Goal: Information Seeking & Learning: Learn about a topic

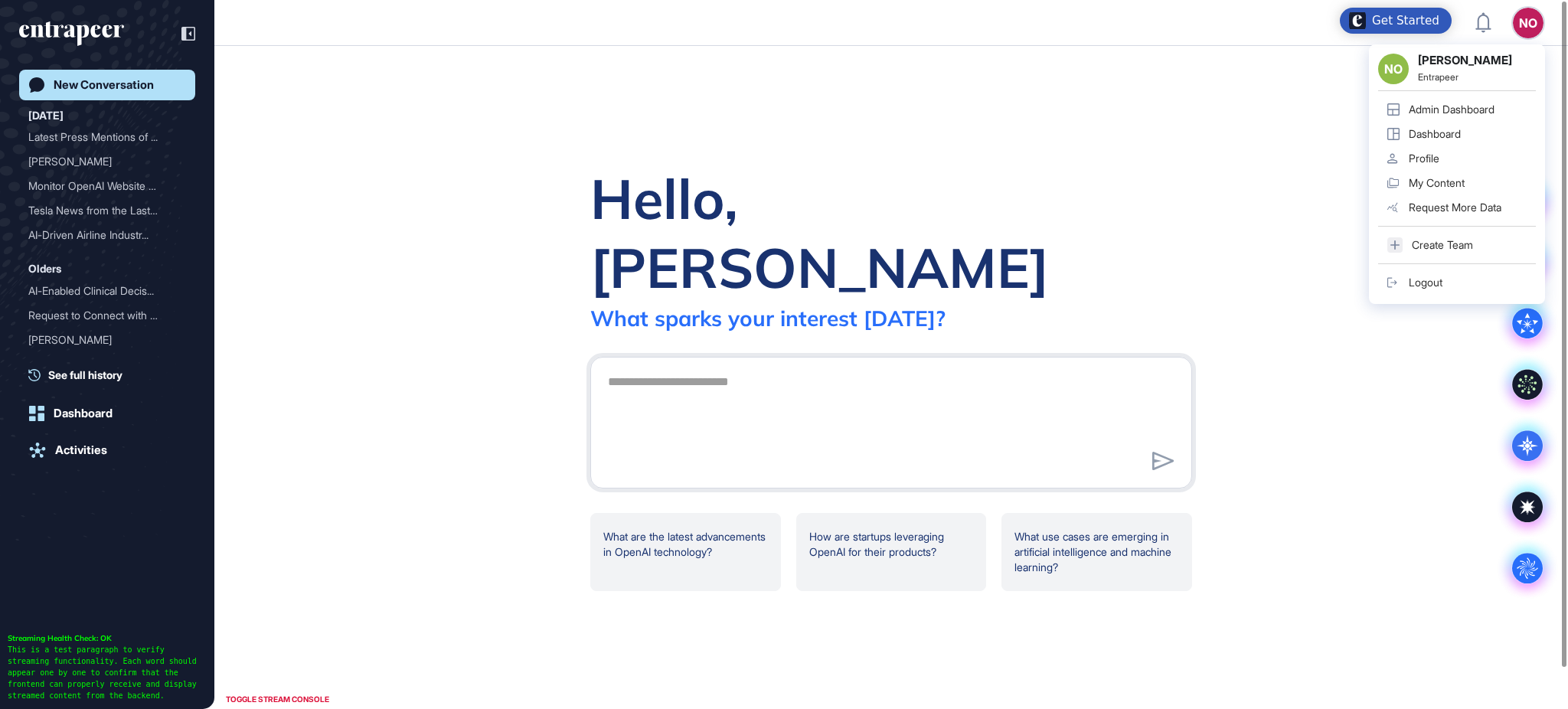
click at [1491, 105] on div "Admin Dashboard" at bounding box center [1451, 110] width 86 height 12
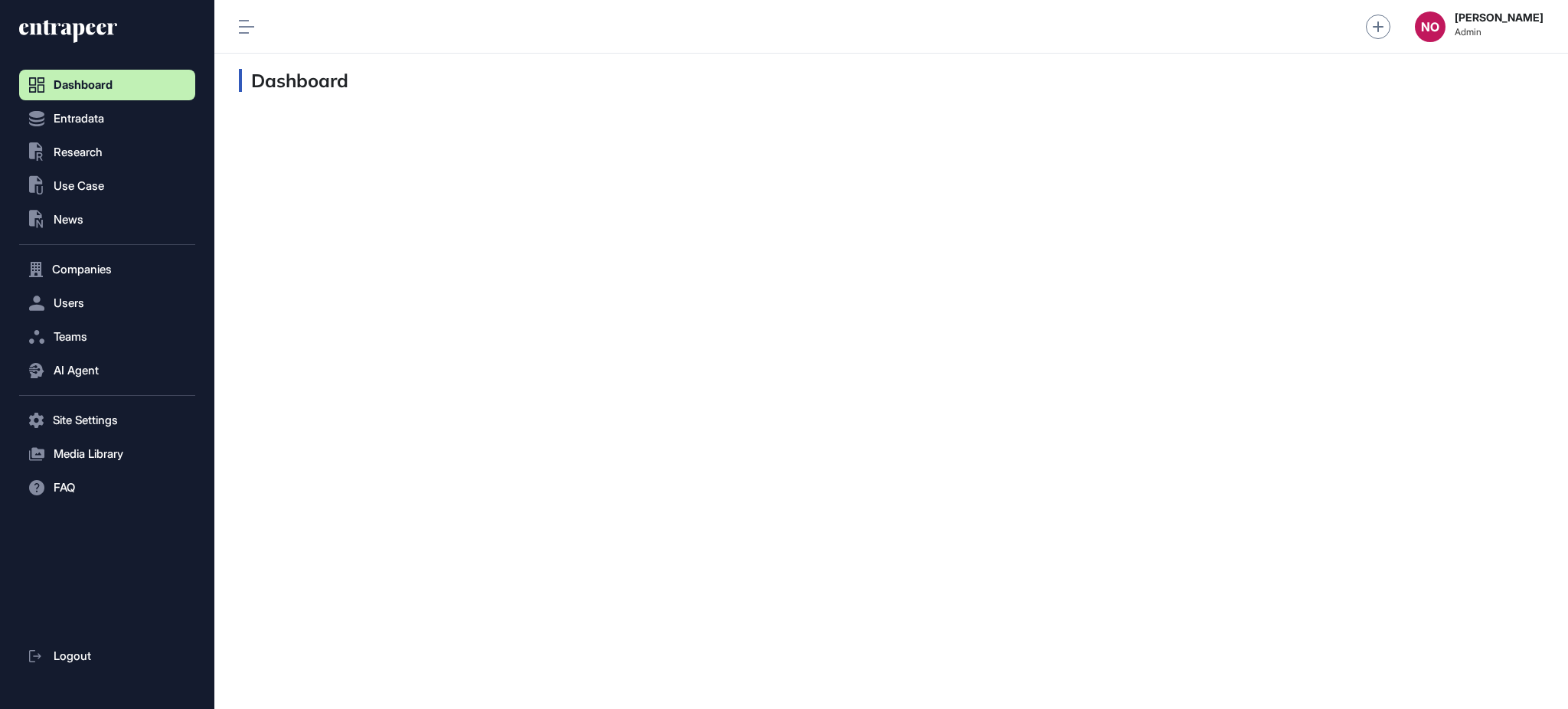
scroll to position [1, 1]
click at [93, 158] on span "Research" at bounding box center [77, 152] width 49 height 12
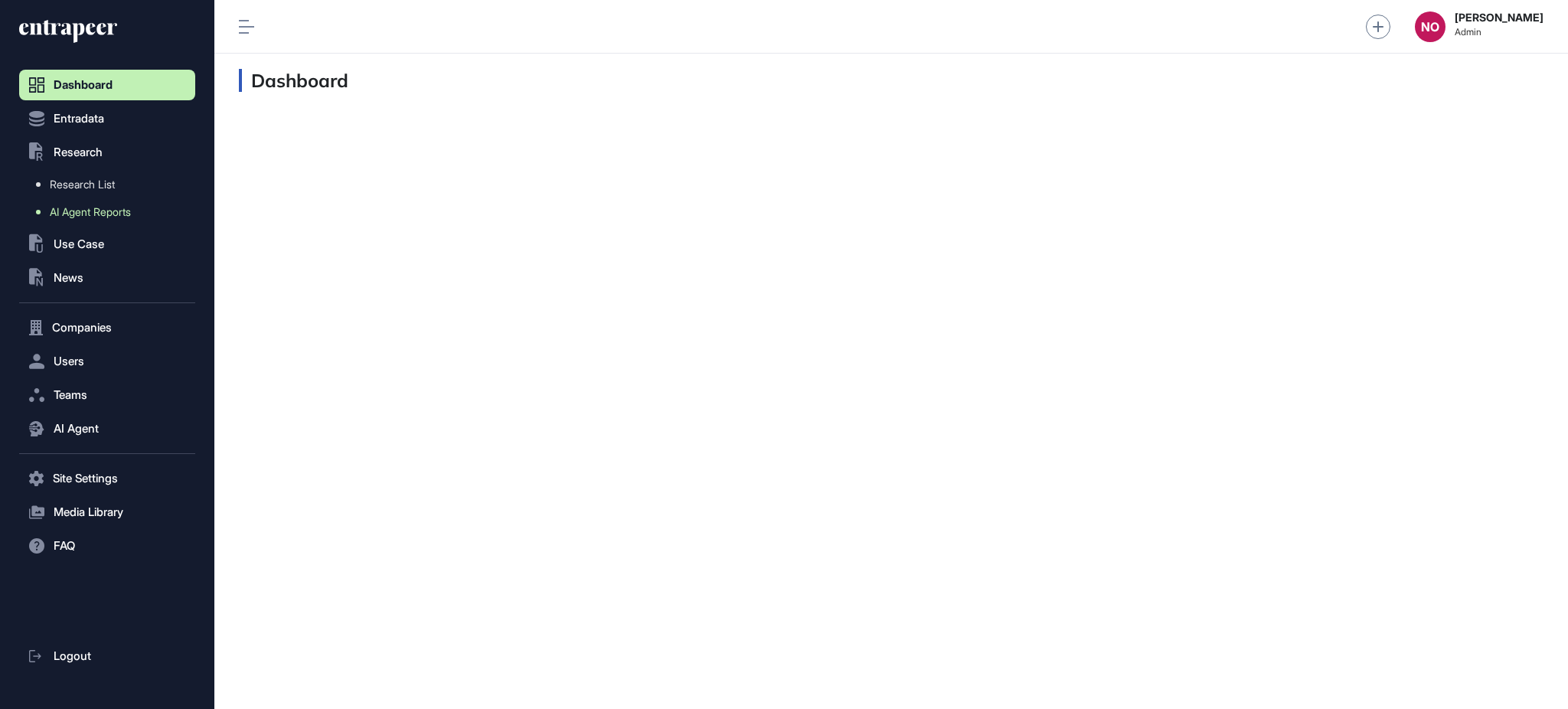
click at [91, 207] on span "AI Agent Reports" at bounding box center [90, 212] width 81 height 12
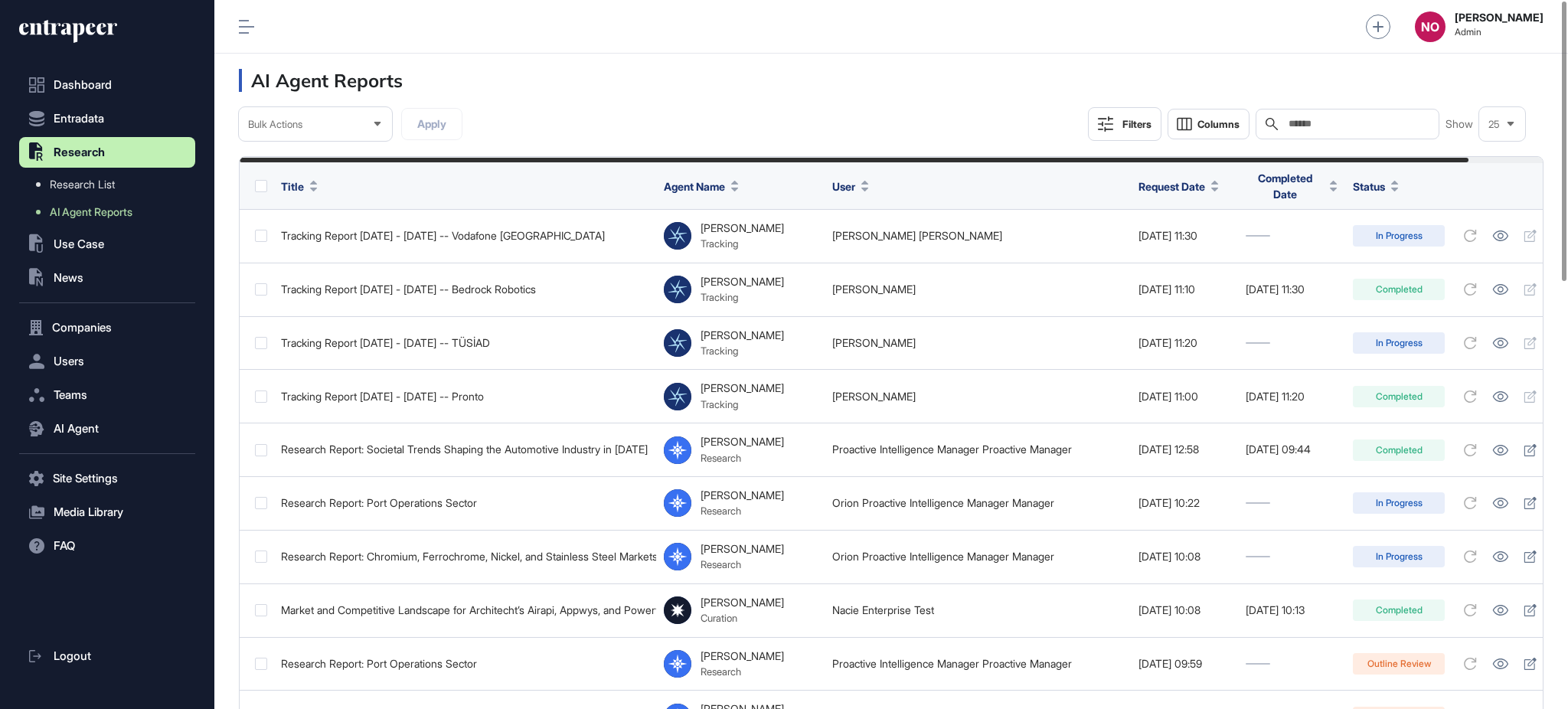
click at [1128, 133] on button "Filters" at bounding box center [1125, 124] width 74 height 34
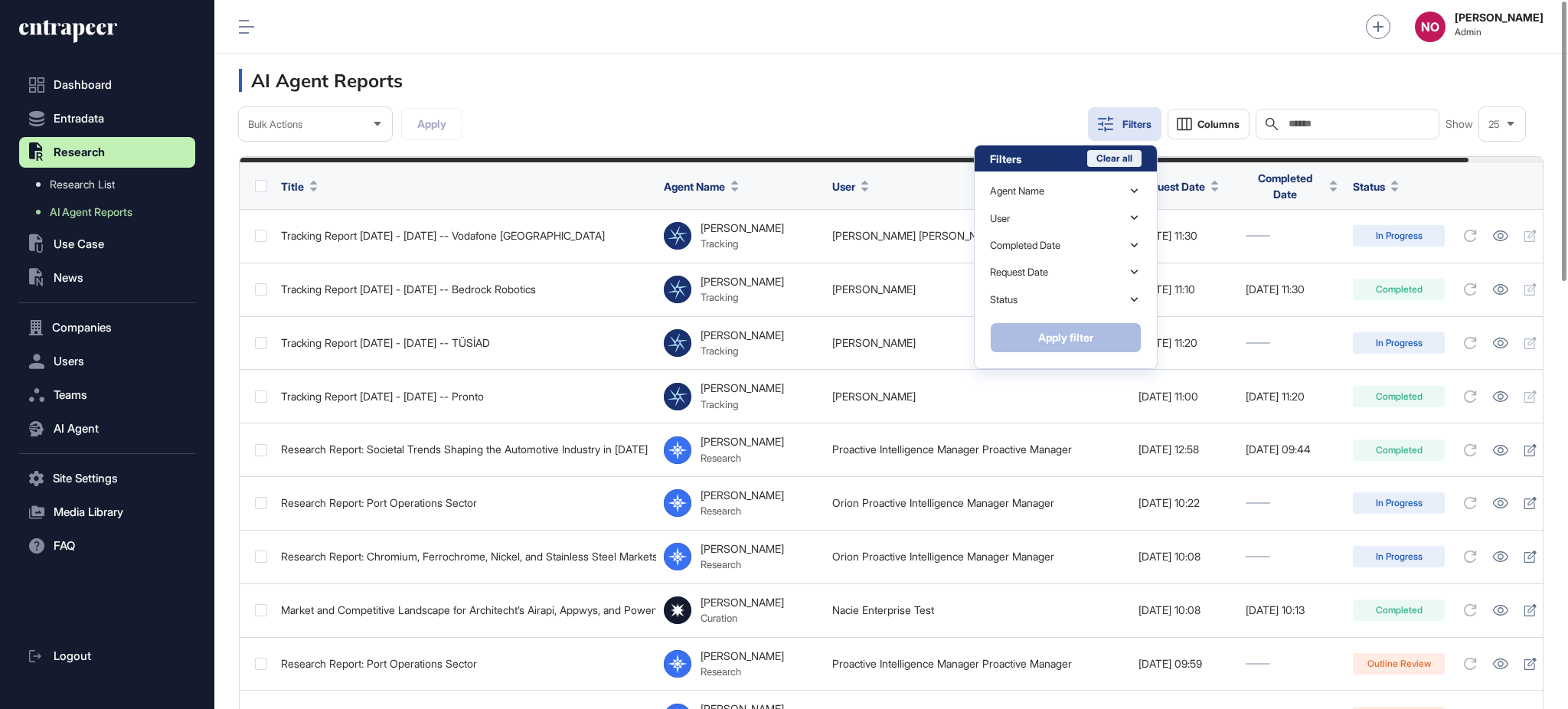
click at [1118, 156] on button "Clear all" at bounding box center [1114, 159] width 54 height 17
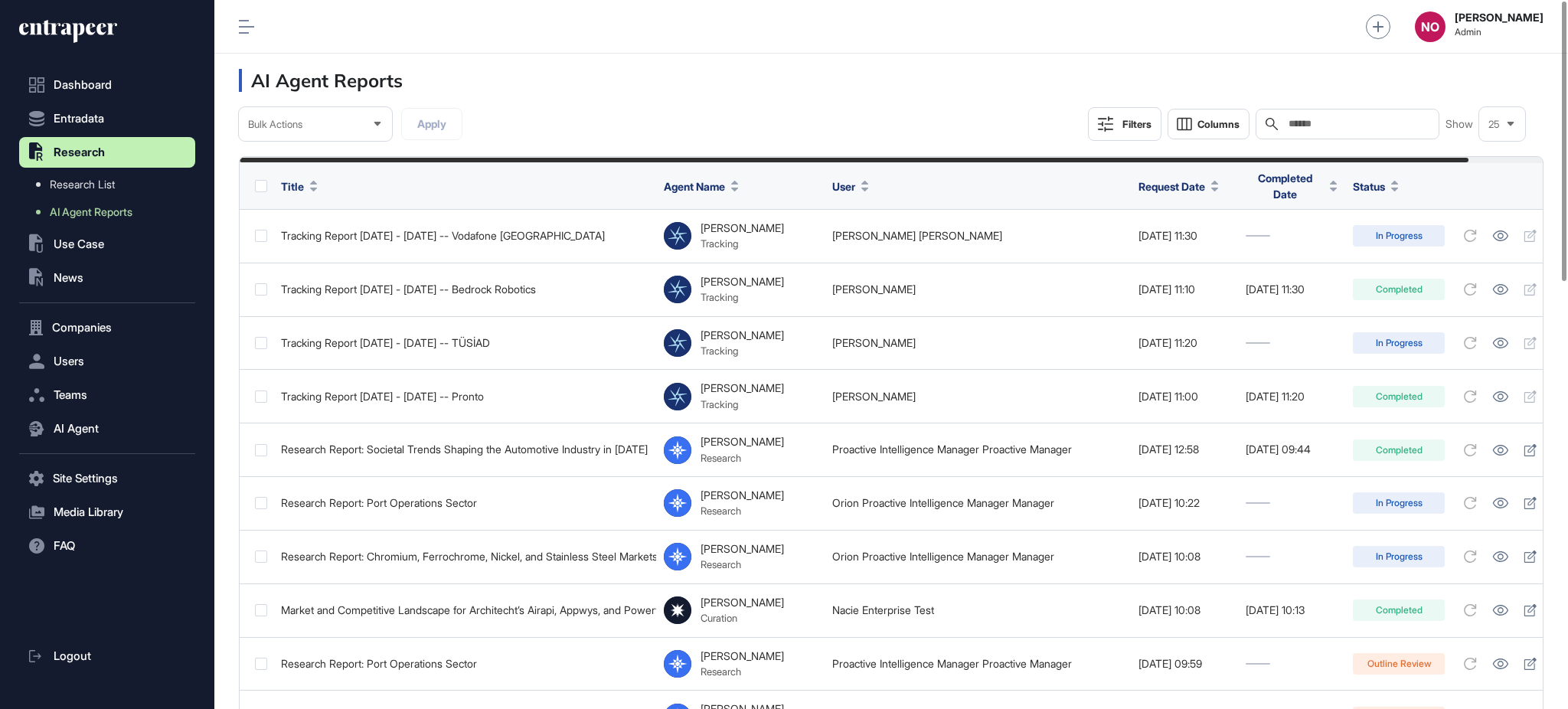
click at [1128, 114] on button "Filters" at bounding box center [1125, 124] width 74 height 34
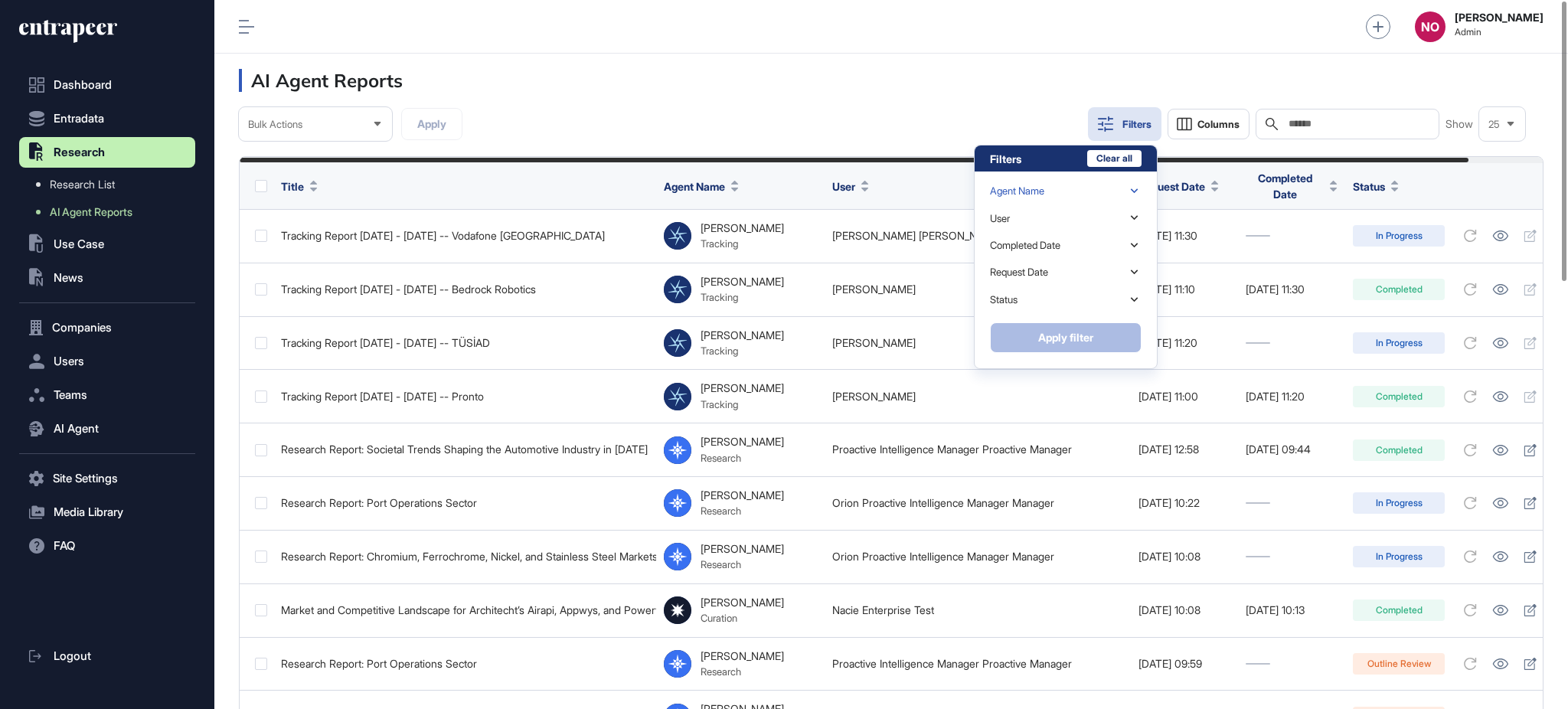
click at [1105, 193] on div "Agent Name" at bounding box center [1066, 191] width 152 height 27
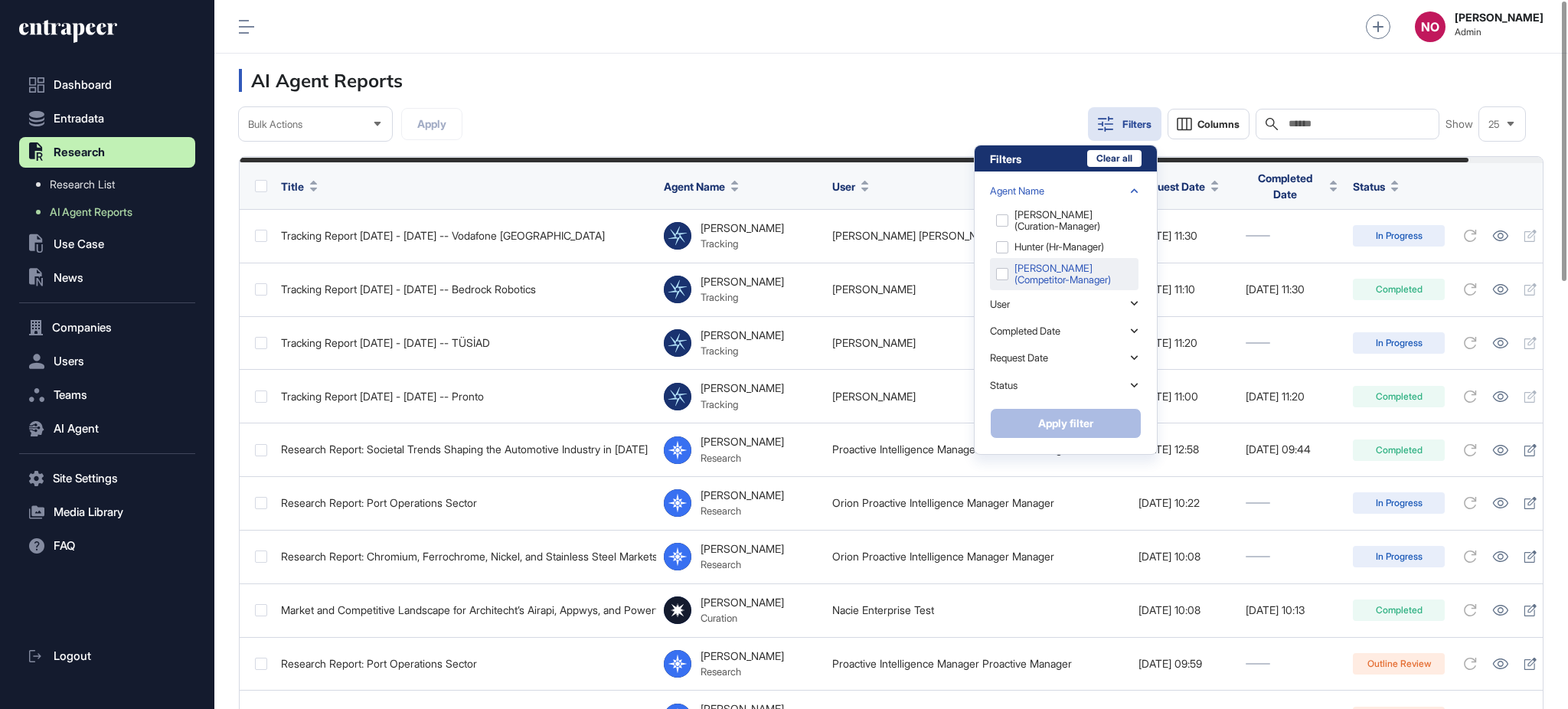
scroll to position [75, 0]
click at [1051, 257] on div "Reese (research-manager)" at bounding box center [1064, 264] width 149 height 33
click at [1125, 423] on button "Apply filter" at bounding box center [1066, 423] width 152 height 31
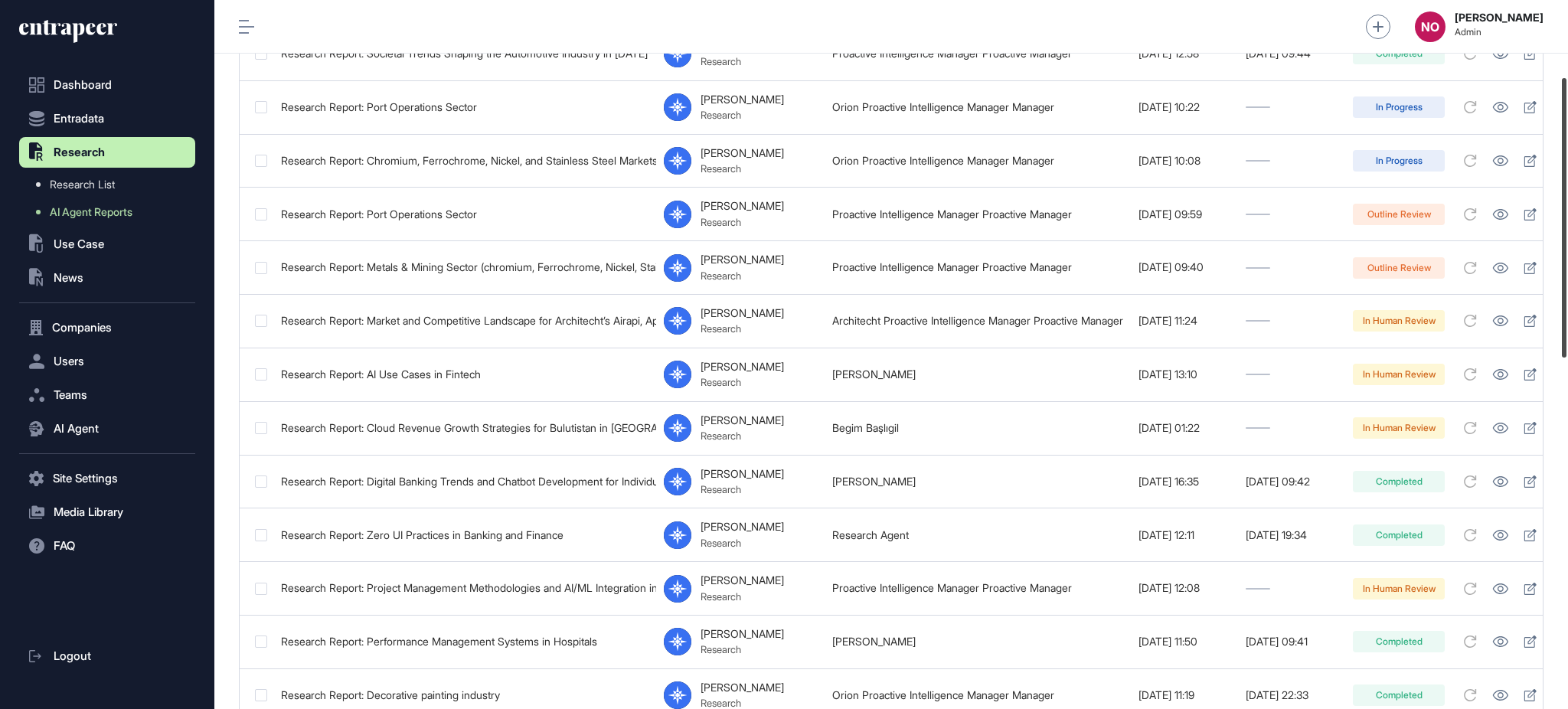
scroll to position [194, 0]
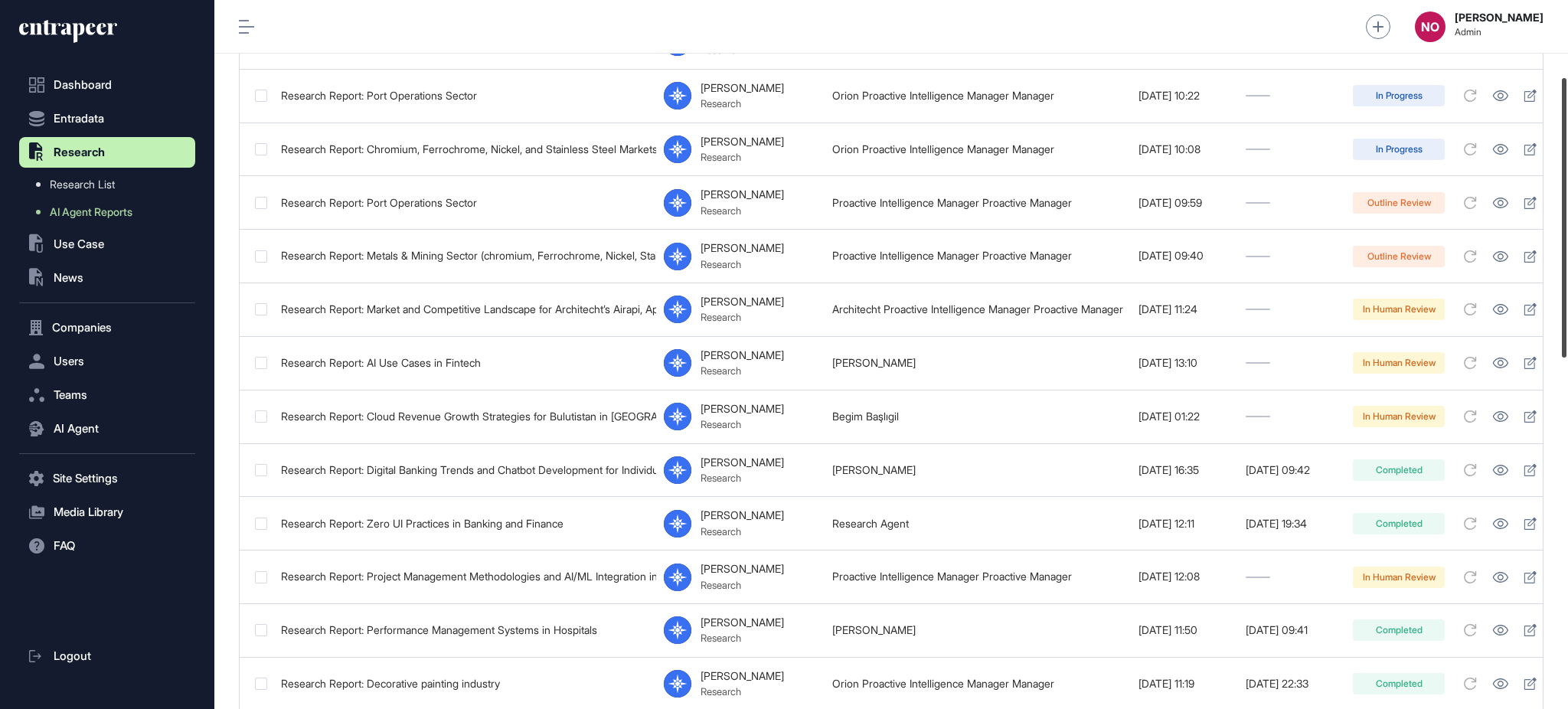
drag, startPoint x: 1566, startPoint y: 241, endPoint x: 1566, endPoint y: 317, distance: 76.0
click at [1566, 317] on div at bounding box center [1564, 217] width 5 height 279
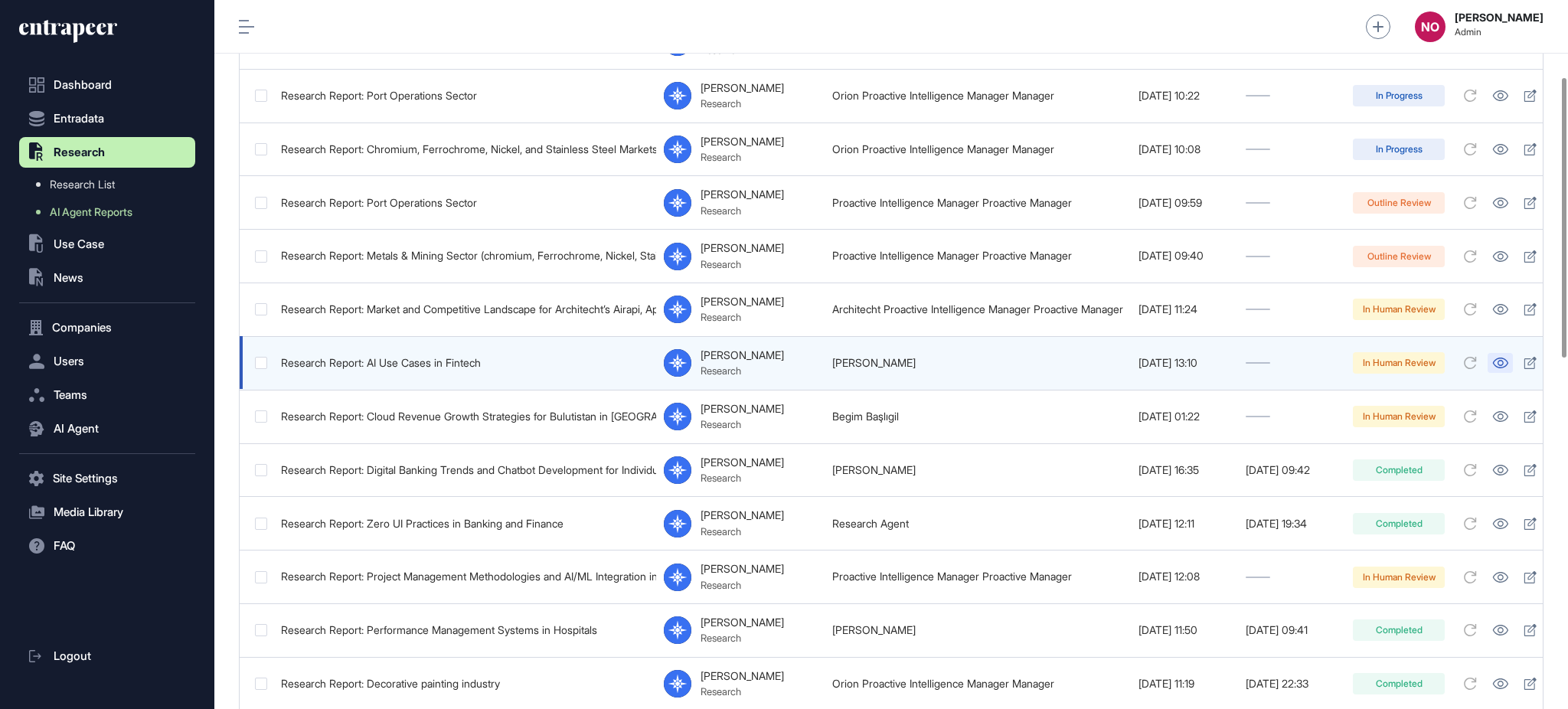
click at [1508, 361] on icon at bounding box center [1501, 363] width 15 height 11
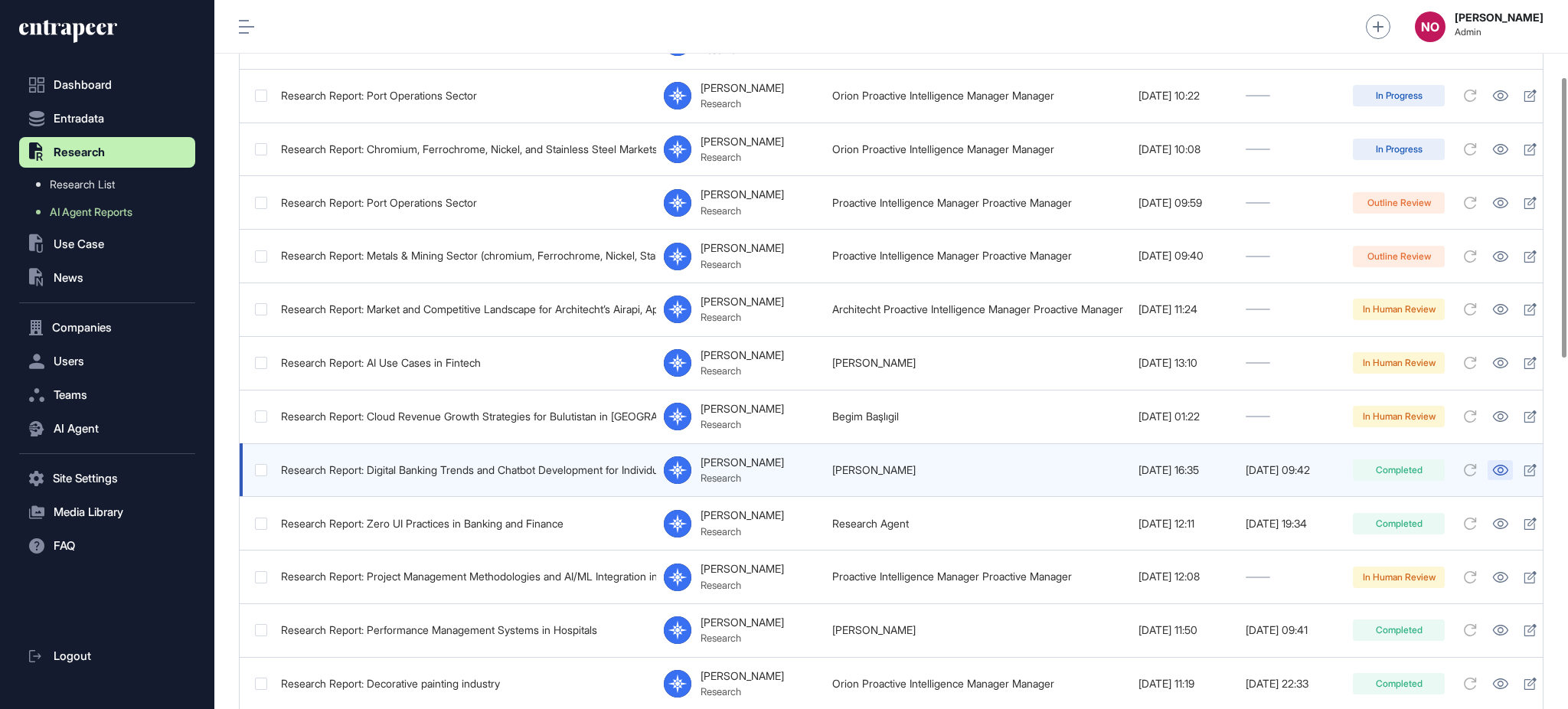
click at [1508, 464] on icon at bounding box center [1500, 470] width 16 height 11
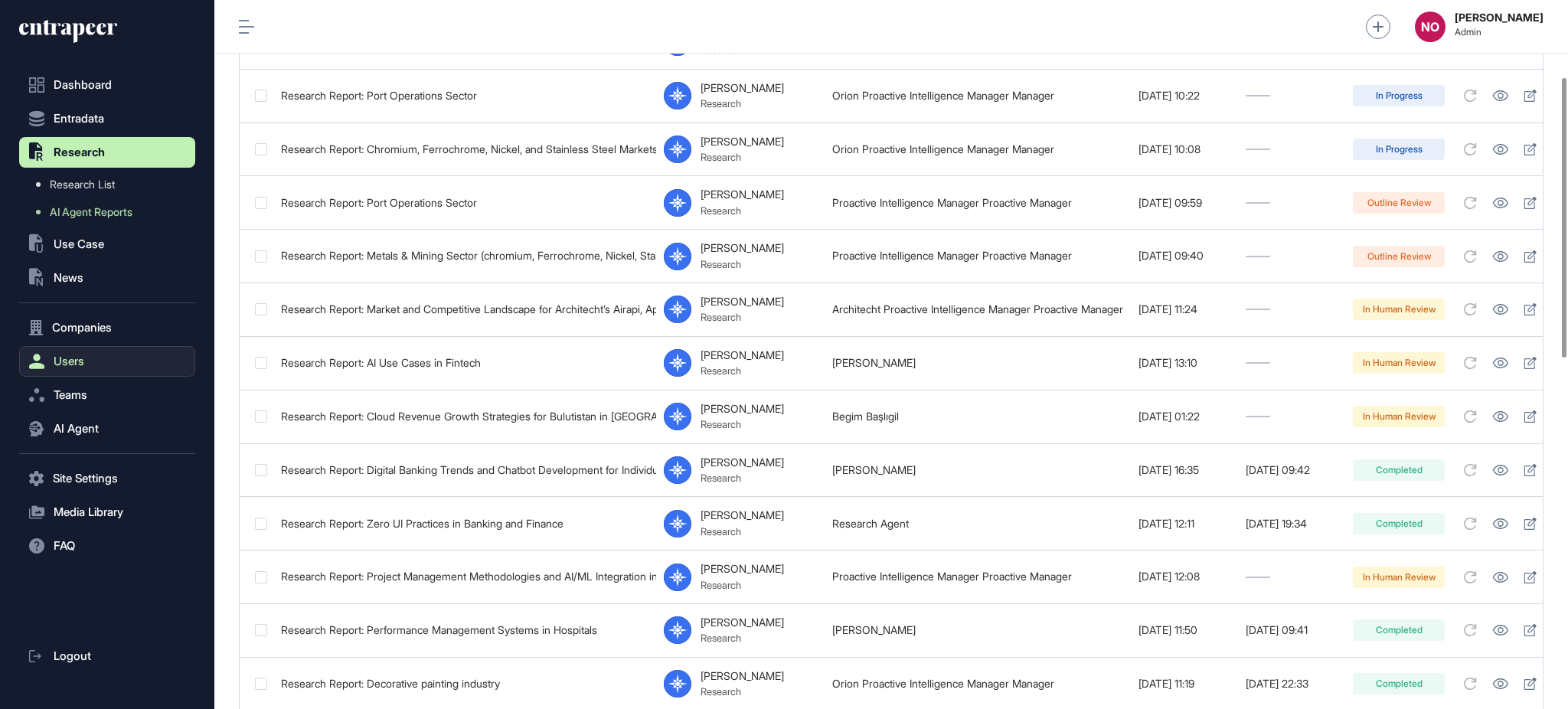
click at [104, 361] on button "Users" at bounding box center [108, 361] width 176 height 31
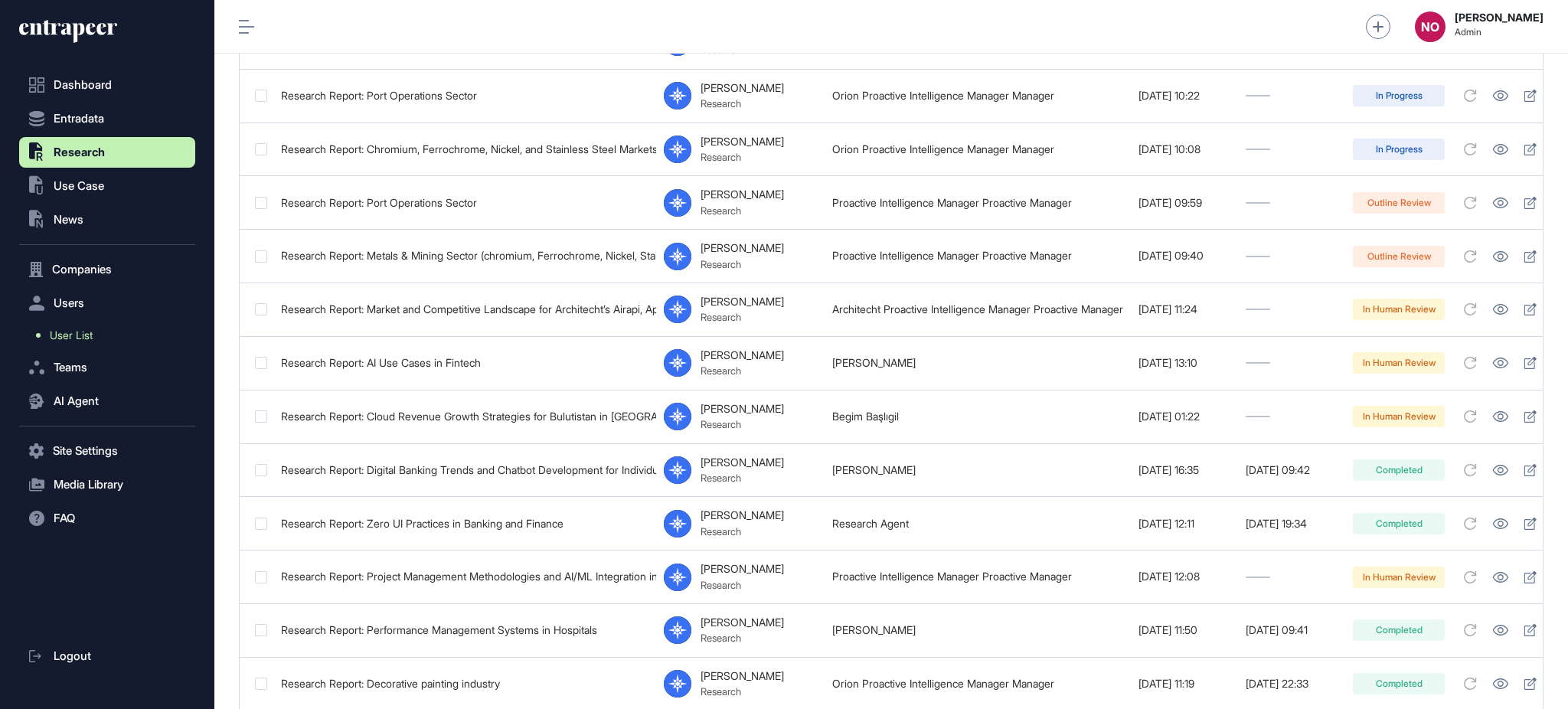
click at [107, 325] on link "User List" at bounding box center [111, 335] width 169 height 28
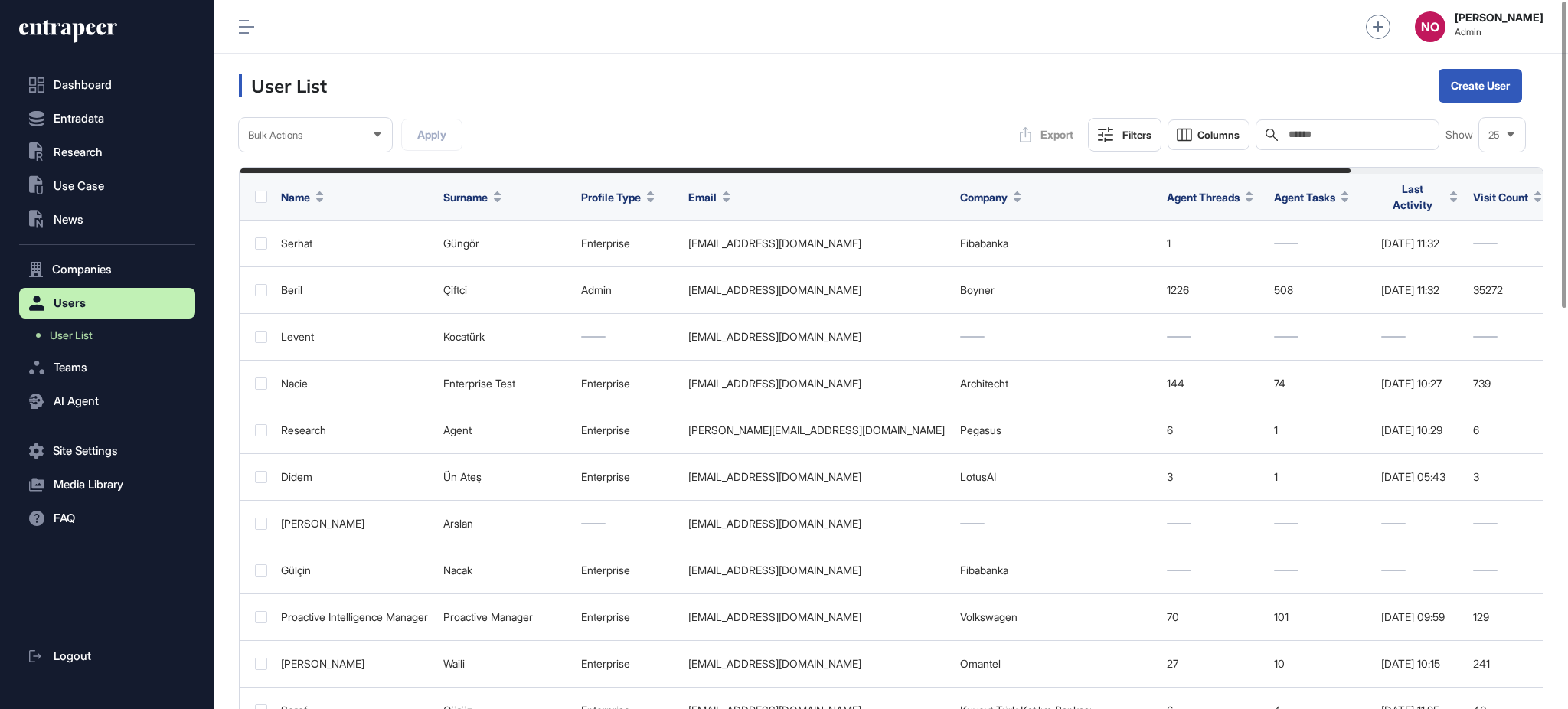
click at [1381, 136] on input "text" at bounding box center [1358, 135] width 142 height 12
paste input "**********"
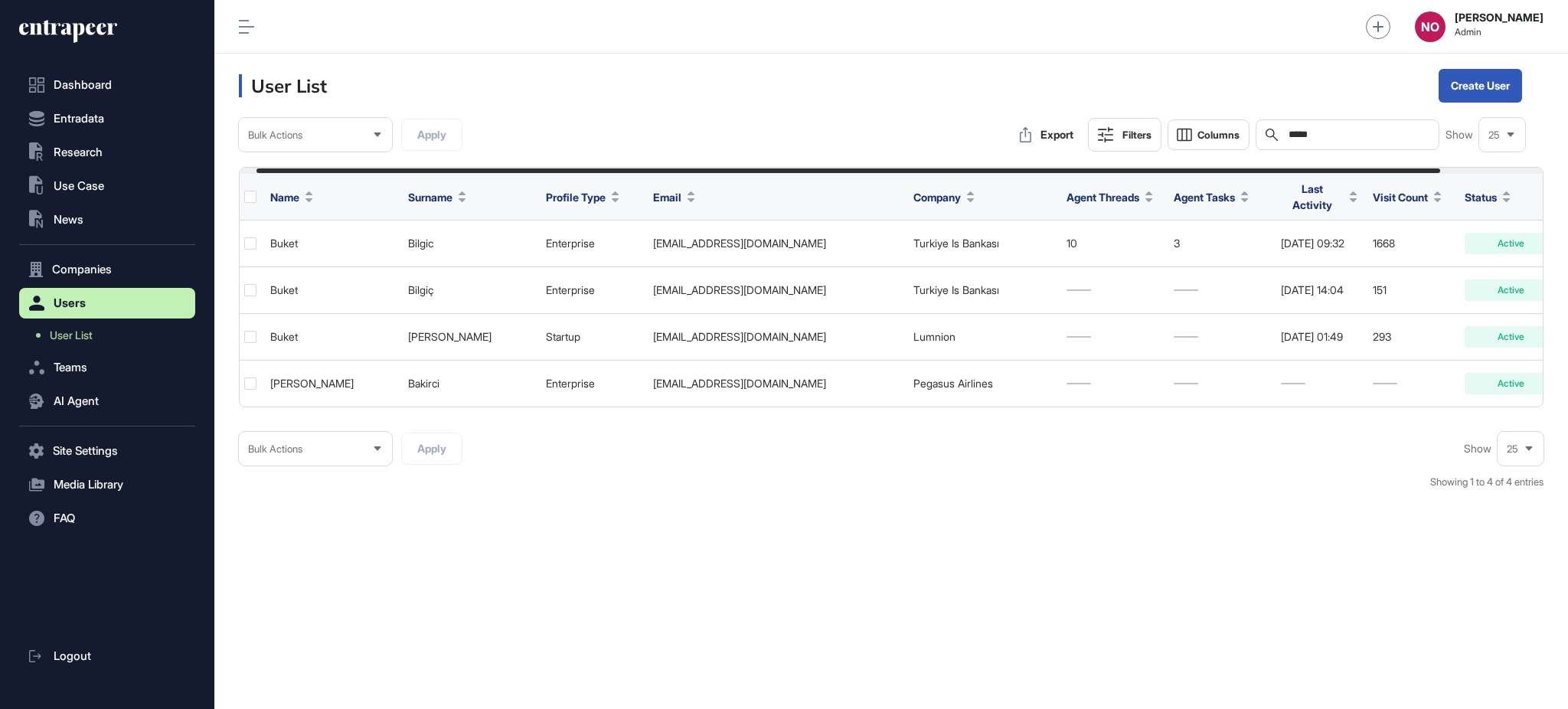
scroll to position [0, 19]
type input "*****"
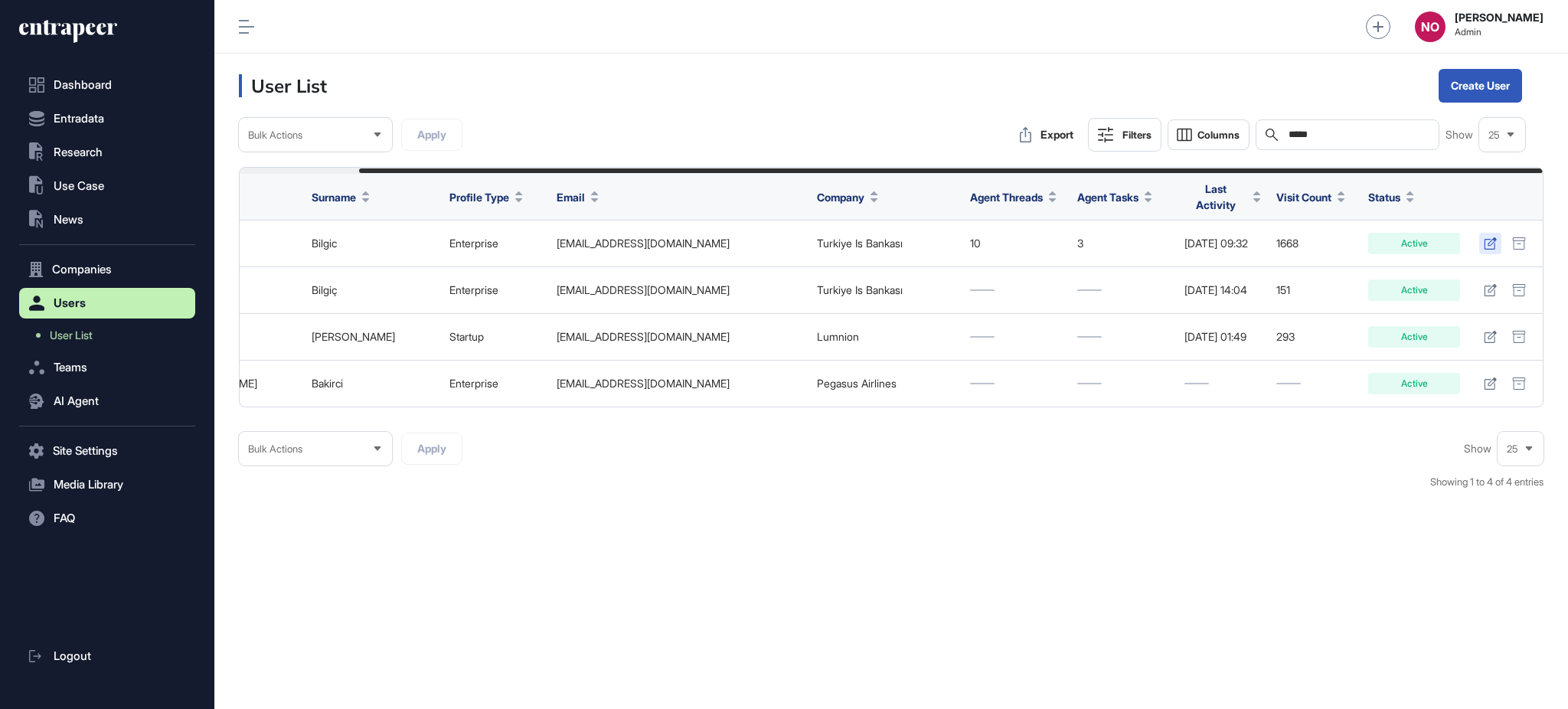
drag, startPoint x: 1491, startPoint y: 241, endPoint x: 882, endPoint y: 18, distance: 648.5
click at [1491, 240] on icon at bounding box center [1490, 244] width 13 height 12
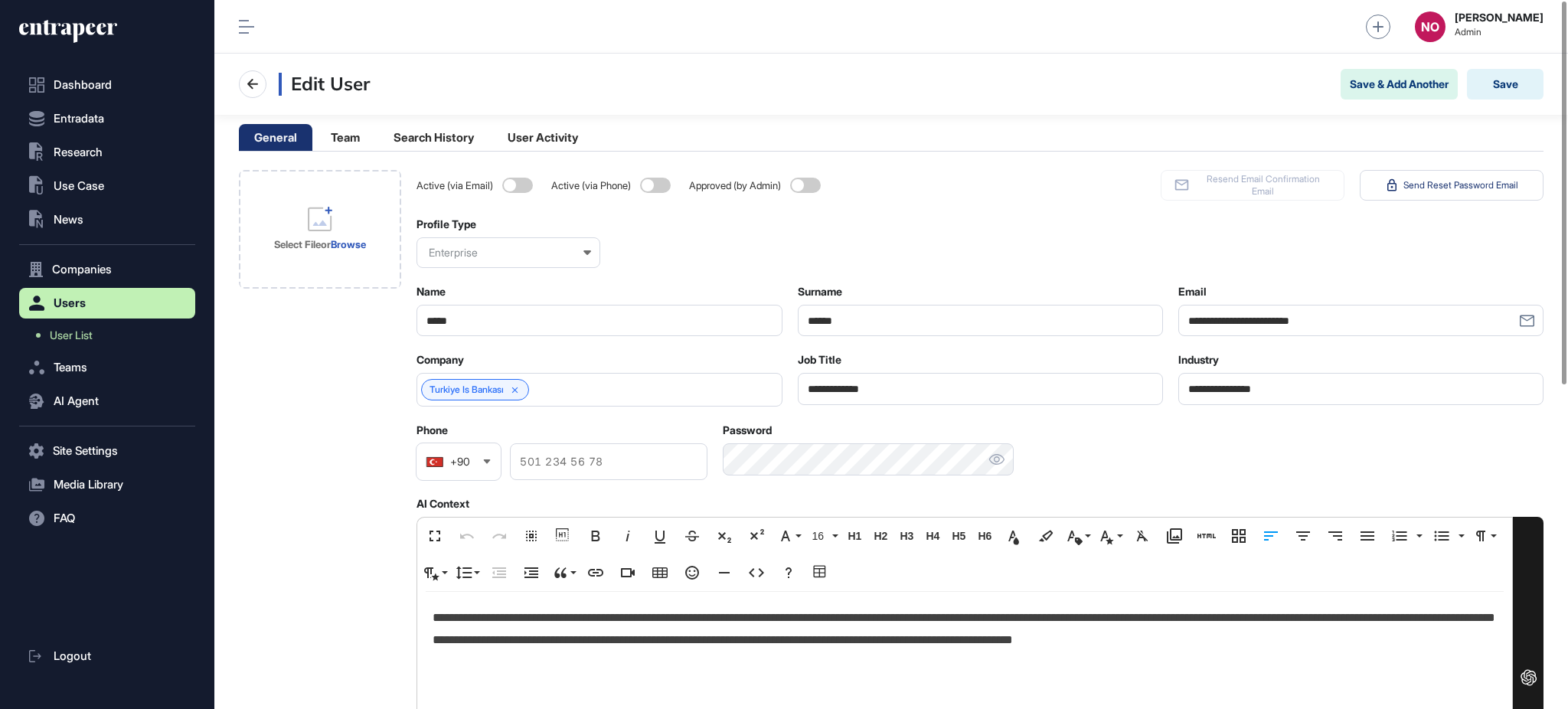
click at [529, 612] on p "**********" at bounding box center [964, 629] width 1063 height 44
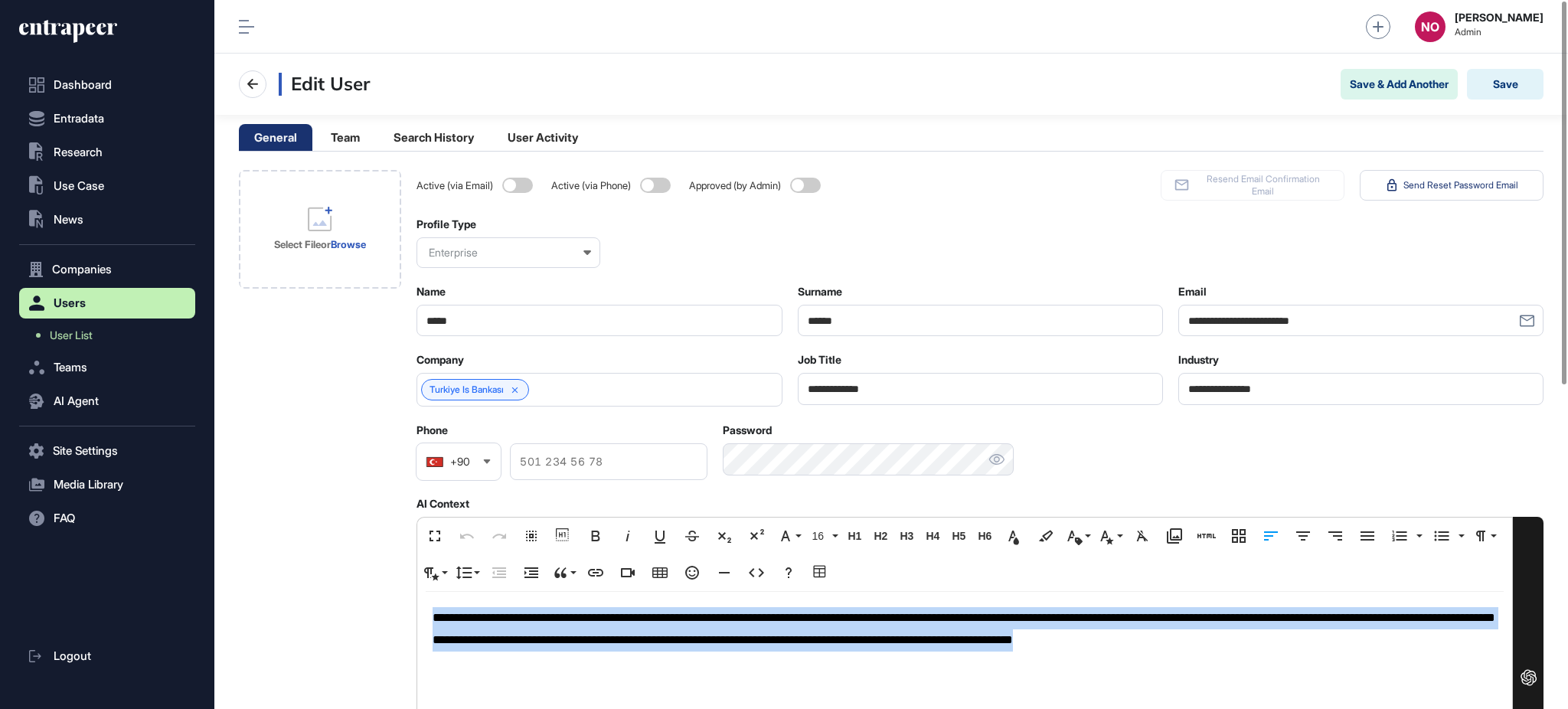
copy p "**********"
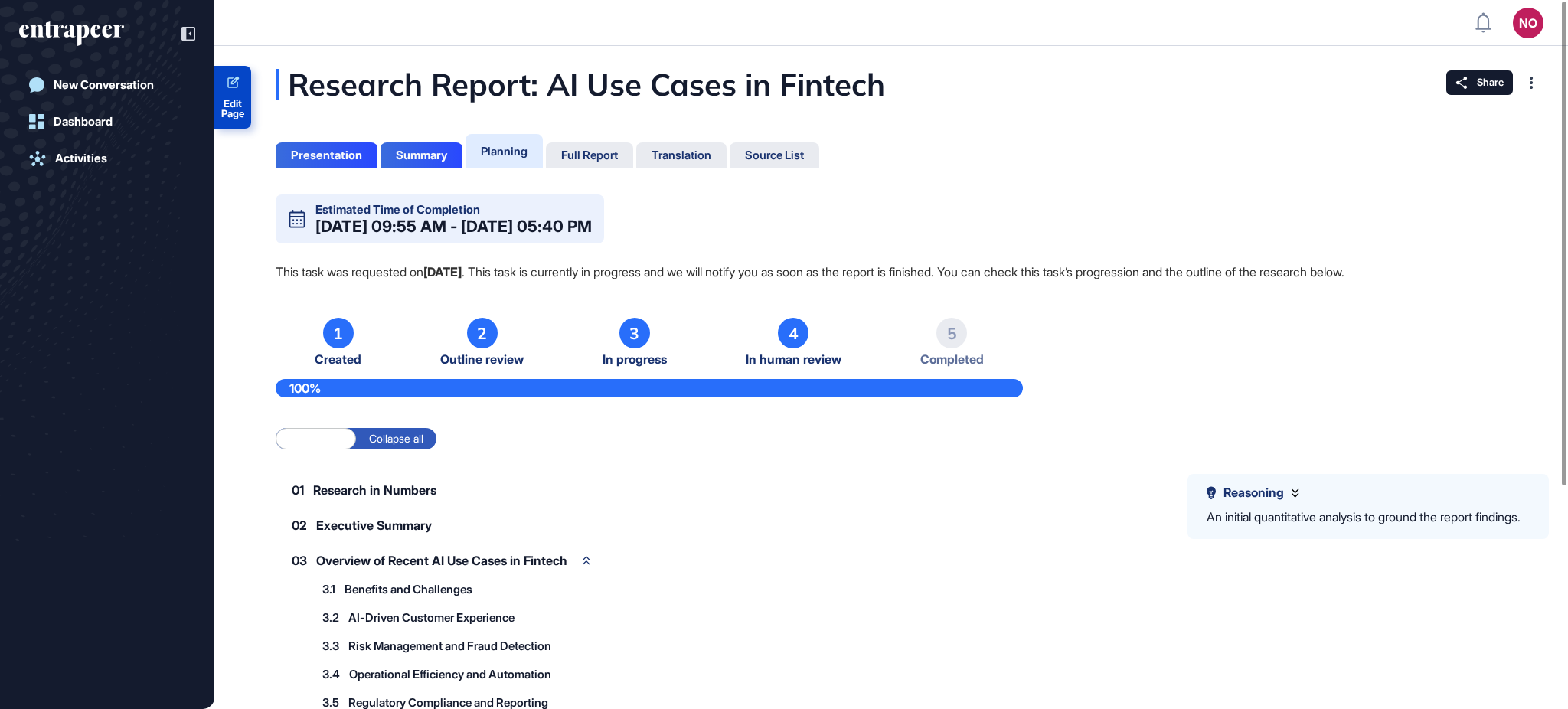
click at [238, 107] on span "Edit Page" at bounding box center [232, 109] width 36 height 20
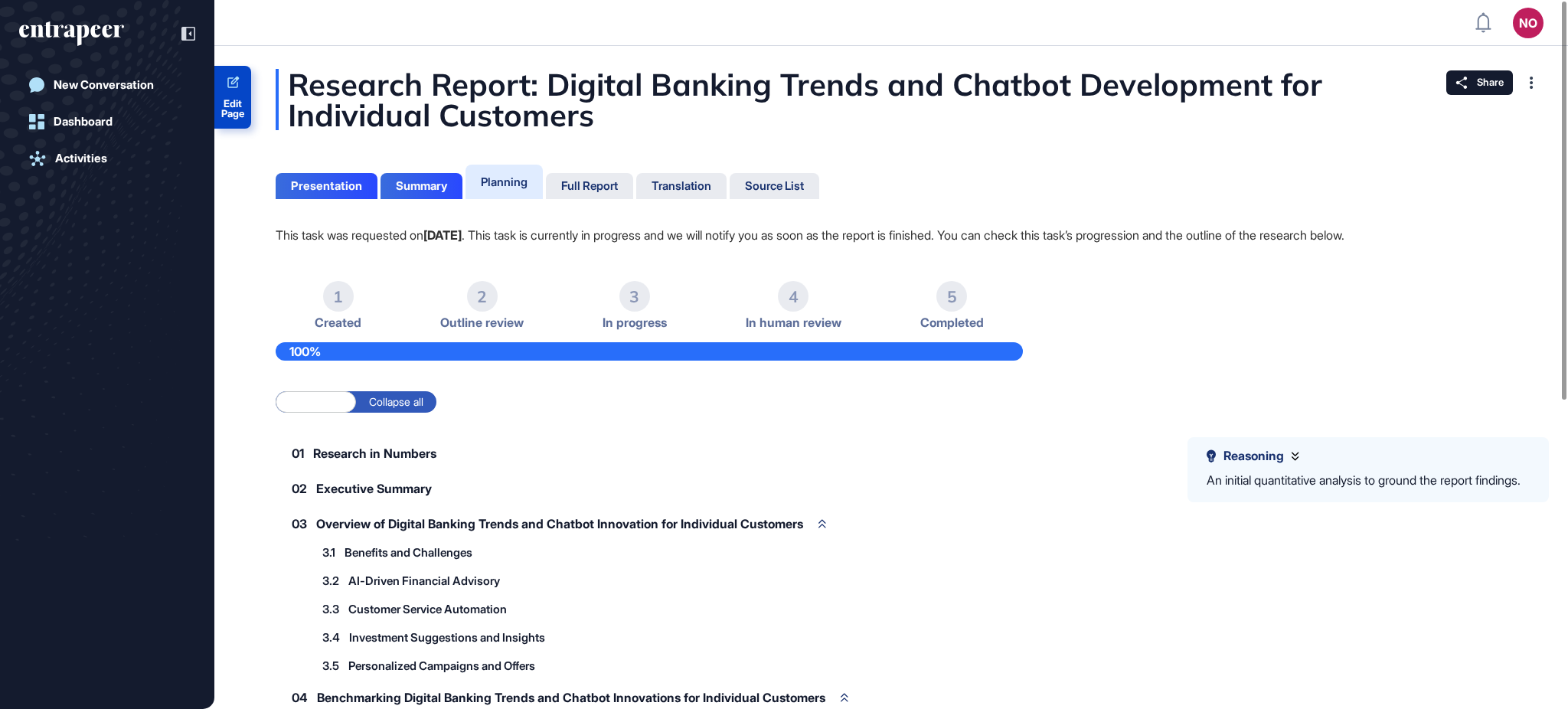
click at [224, 111] on span "Edit Page" at bounding box center [232, 109] width 36 height 20
click at [587, 188] on div "Full Report" at bounding box center [589, 186] width 56 height 14
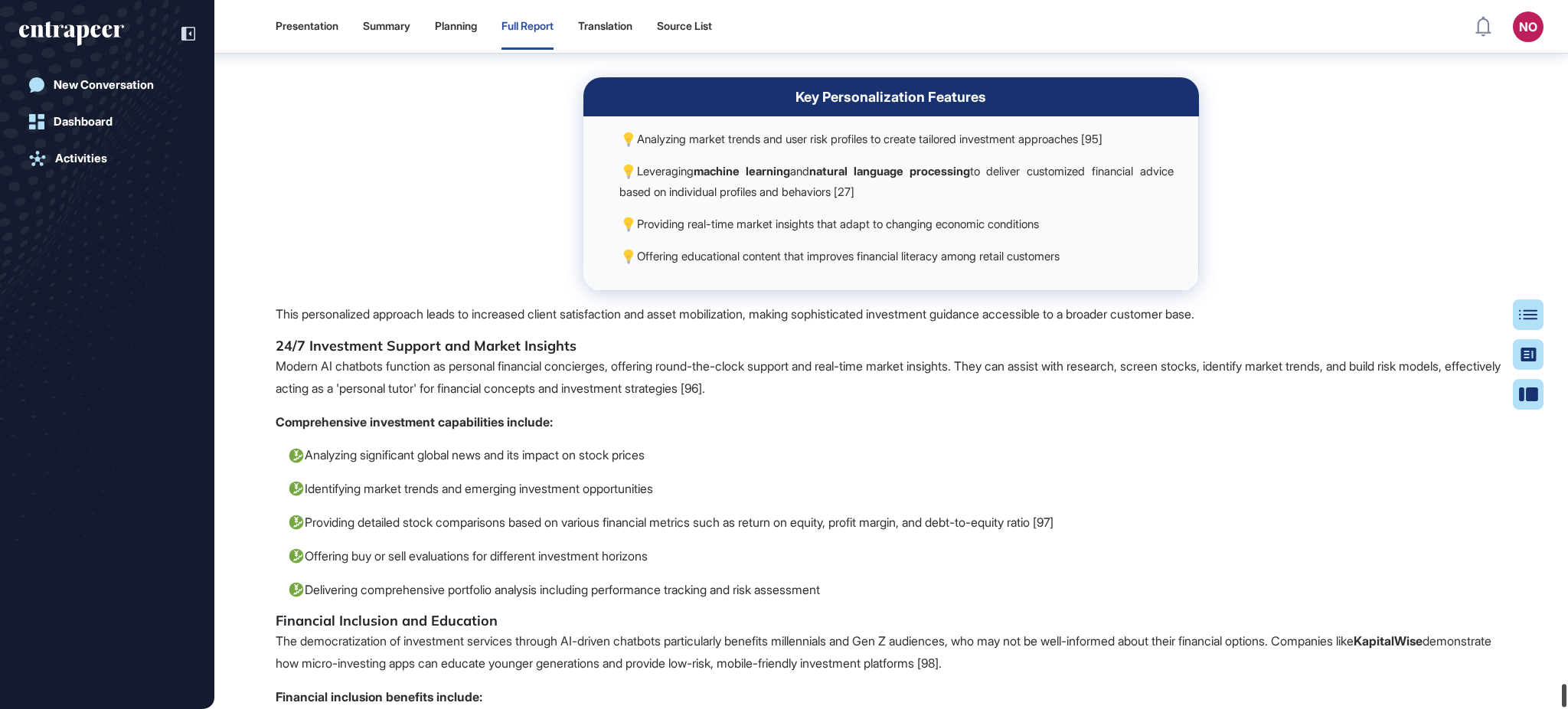
scroll to position [88677, 0]
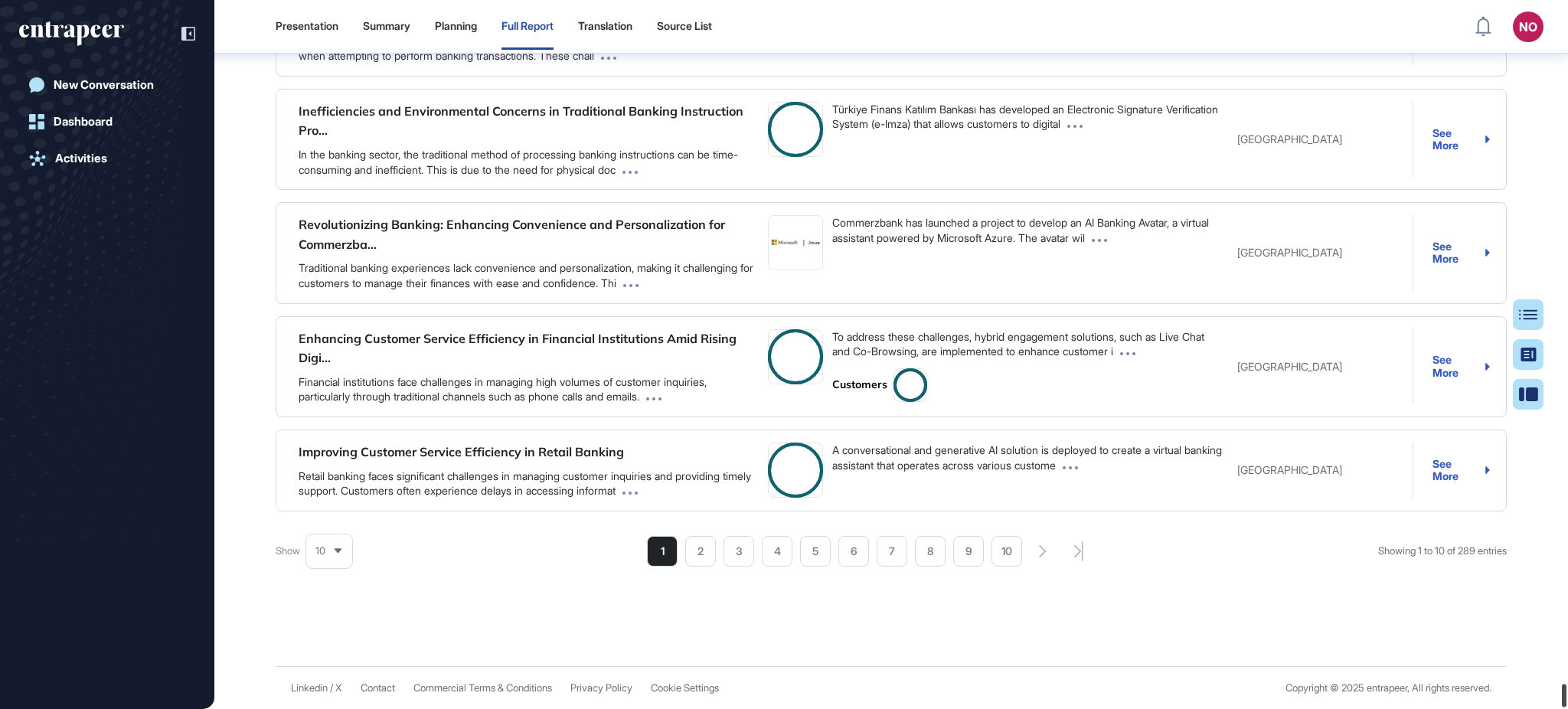
drag, startPoint x: 1566, startPoint y: 142, endPoint x: 1566, endPoint y: 748, distance: 606.0
click at [1566, 708] on html "Presentation Summary Planning Full Report Translation Source List NO Admin Dash…" at bounding box center [784, 416] width 1568 height 831
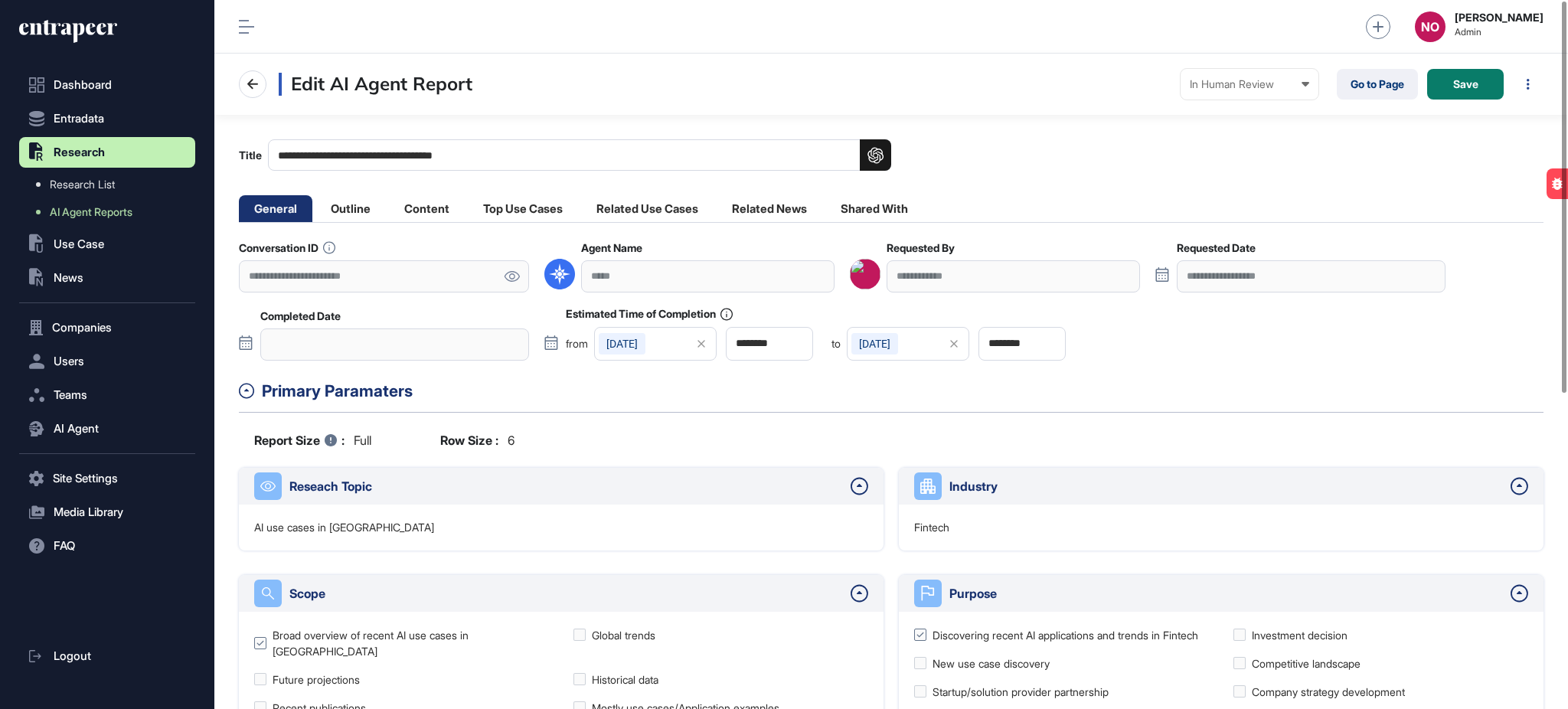
click at [516, 274] on icon at bounding box center [512, 276] width 16 height 11
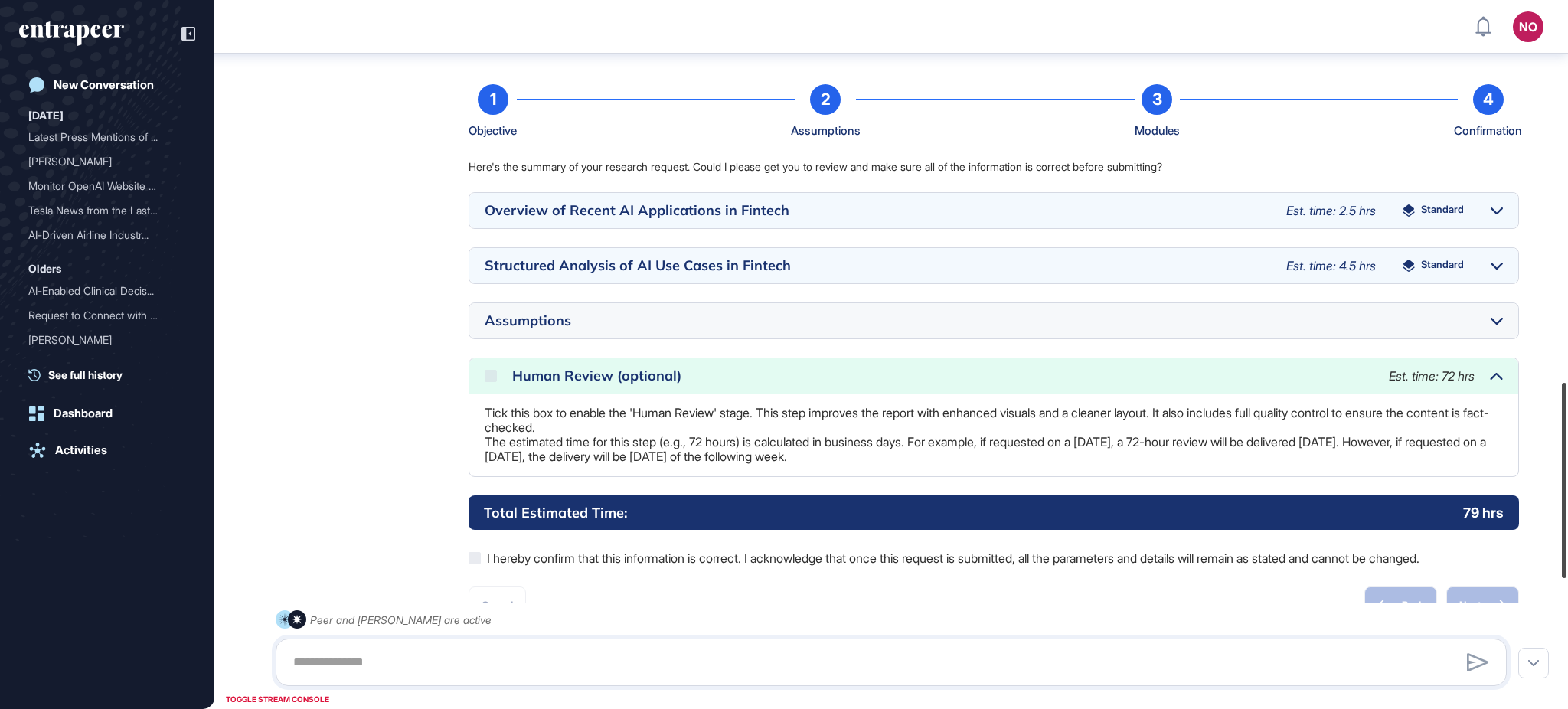
scroll to position [1388, 0]
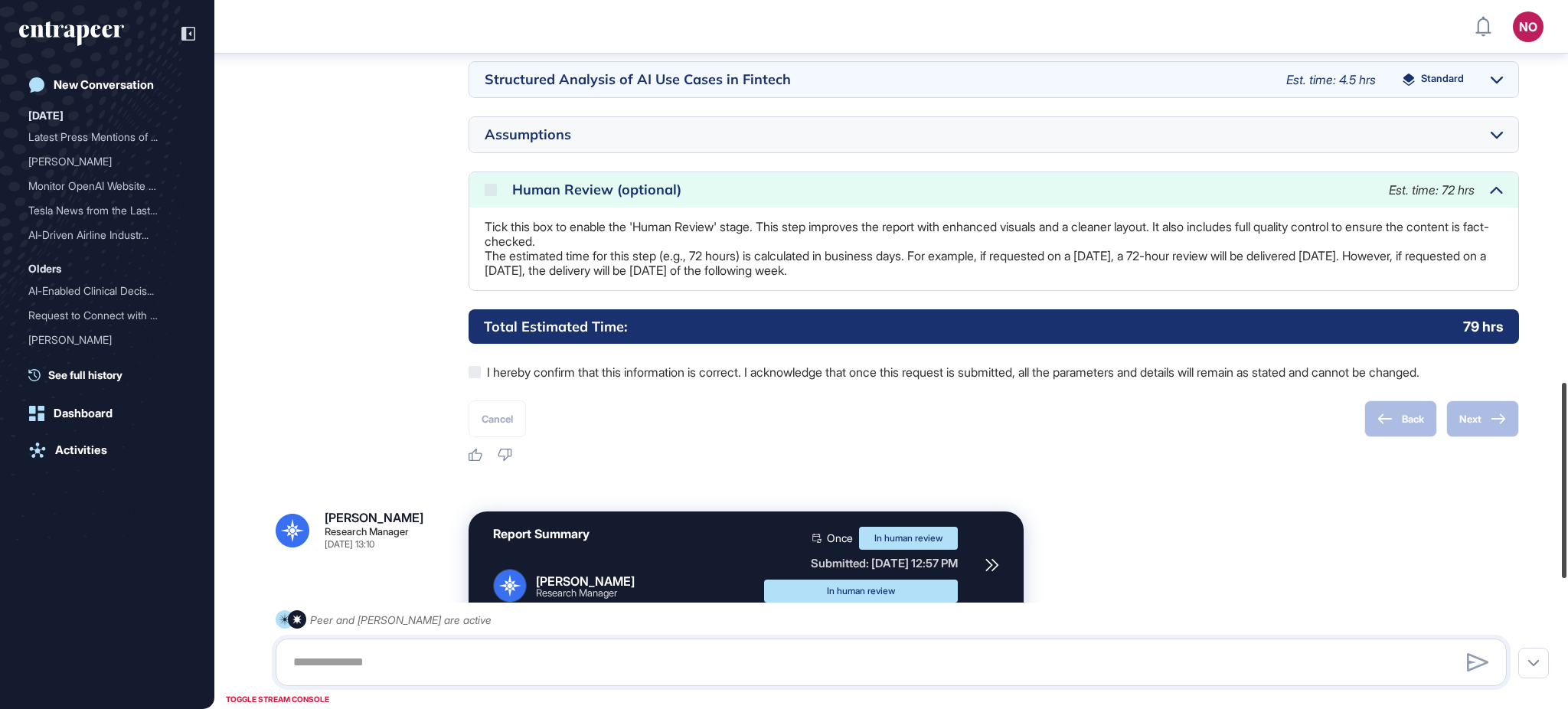
drag, startPoint x: 1566, startPoint y: 170, endPoint x: 1566, endPoint y: 551, distance: 381.0
click at [1566, 551] on div at bounding box center [1564, 481] width 5 height 195
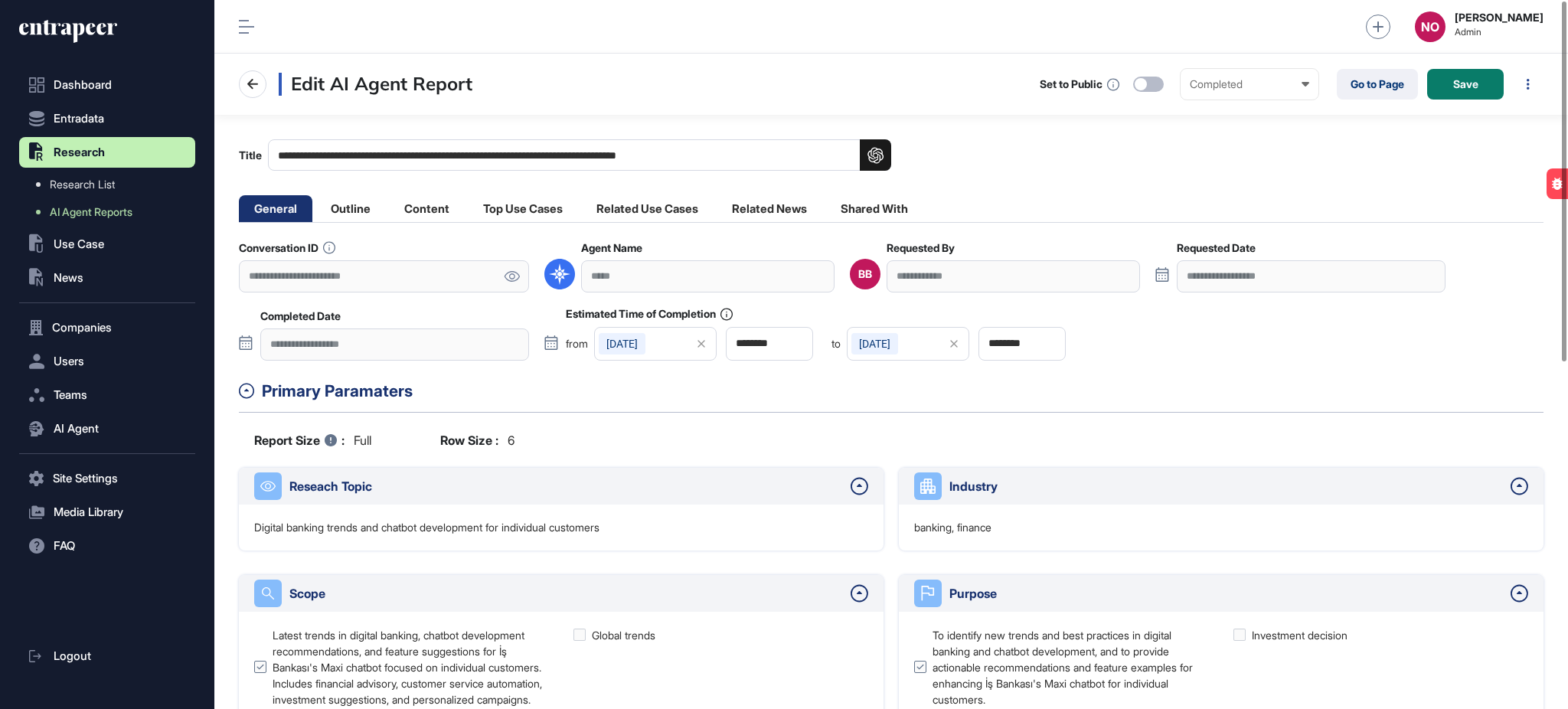
click at [508, 276] on link at bounding box center [512, 276] width 35 height 32
drag, startPoint x: 370, startPoint y: 151, endPoint x: 811, endPoint y: 161, distance: 441.1
click at [811, 161] on input "**********" at bounding box center [579, 155] width 623 height 32
click at [921, 275] on div "**********" at bounding box center [1013, 276] width 253 height 32
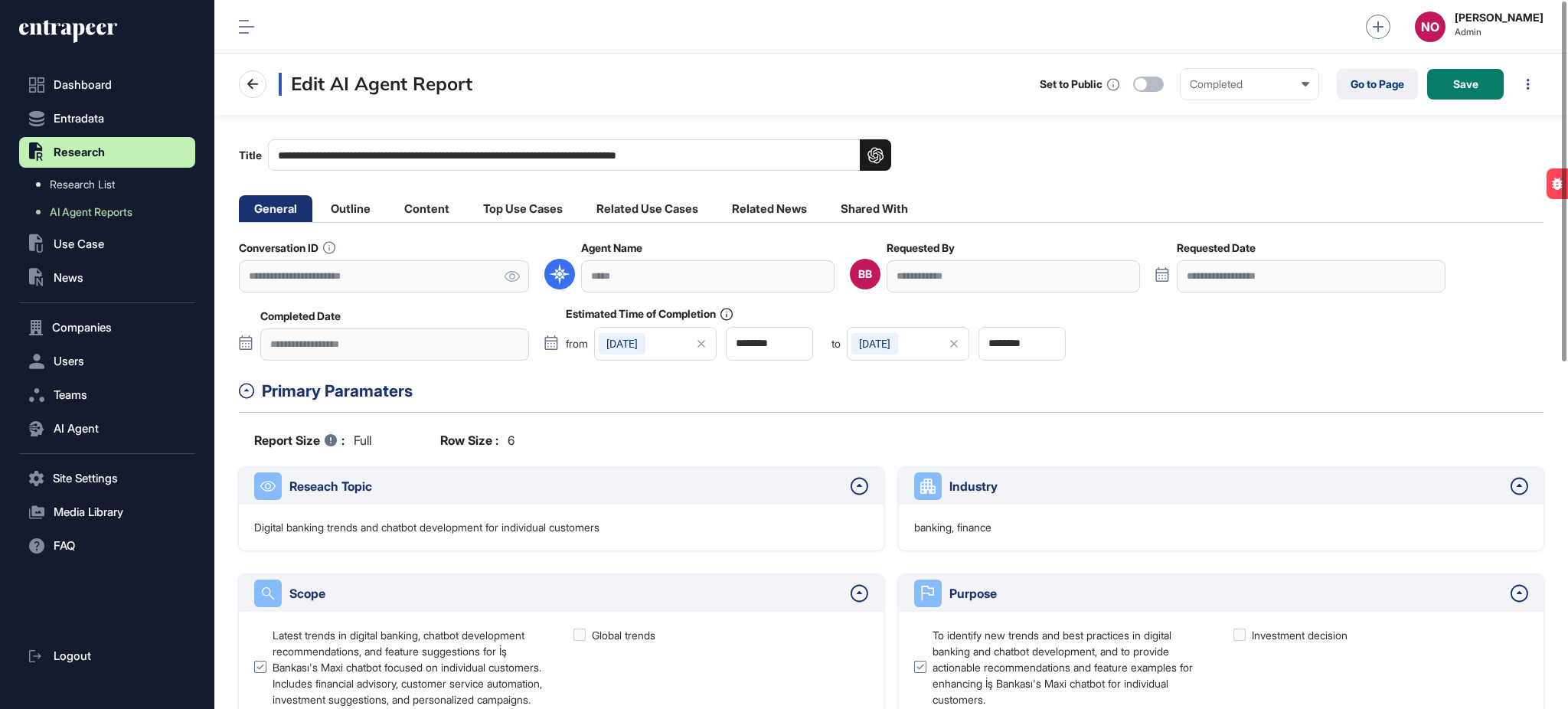
click at [921, 275] on div "**********" at bounding box center [1013, 276] width 253 height 32
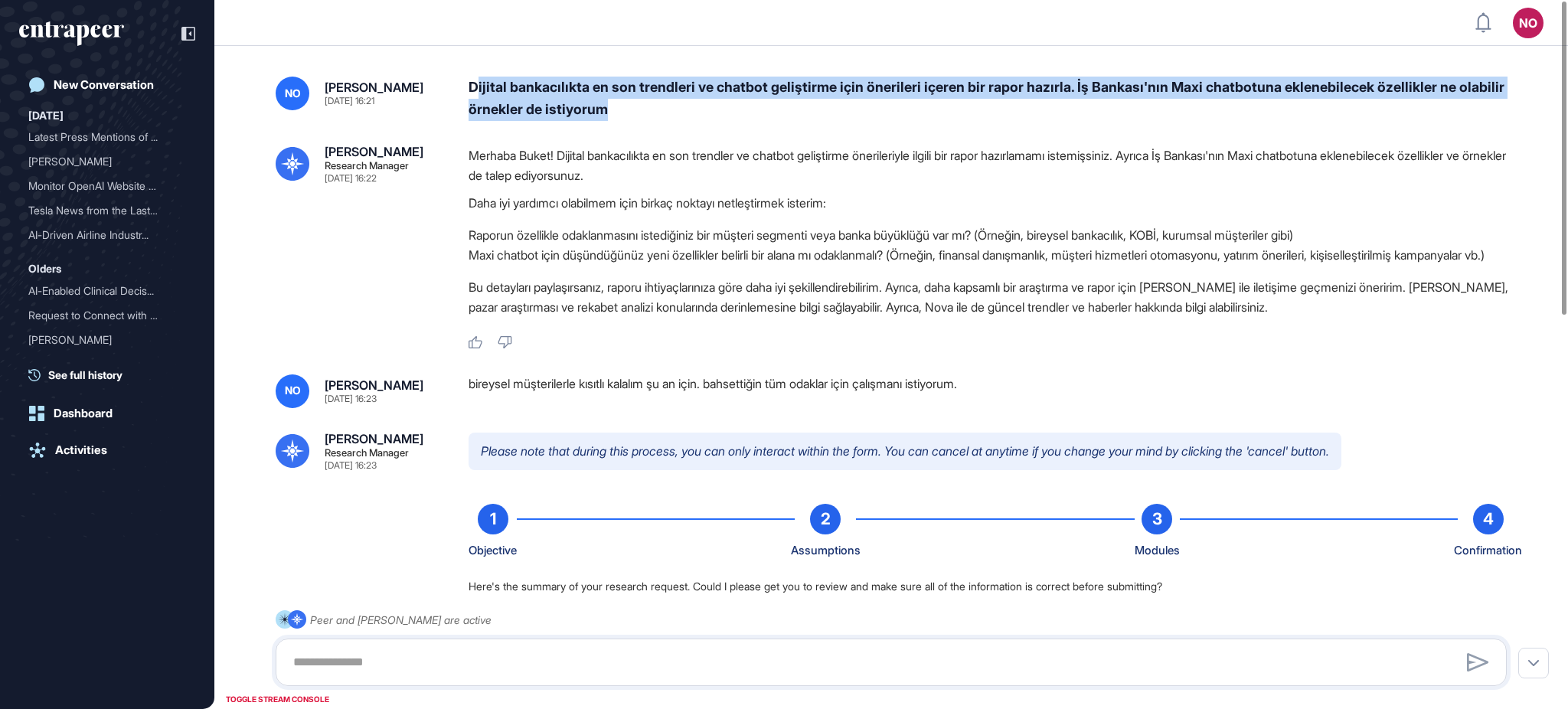
drag, startPoint x: 560, startPoint y: 90, endPoint x: 792, endPoint y: 113, distance: 233.1
click at [792, 113] on div "Dijital bankacılıkta en son trendleri ve chatbot geliştirme için önerileri içer…" at bounding box center [993, 98] width 1050 height 44
copy div "ijital bankacılıkta en son trendleri ve chatbot geliştirme için önerileri içere…"
click at [565, 408] on div "bireysel müşterilerle kısıtlı kalalım şu an için. bahsettiğin tüm odaklar için …" at bounding box center [993, 392] width 1050 height 34
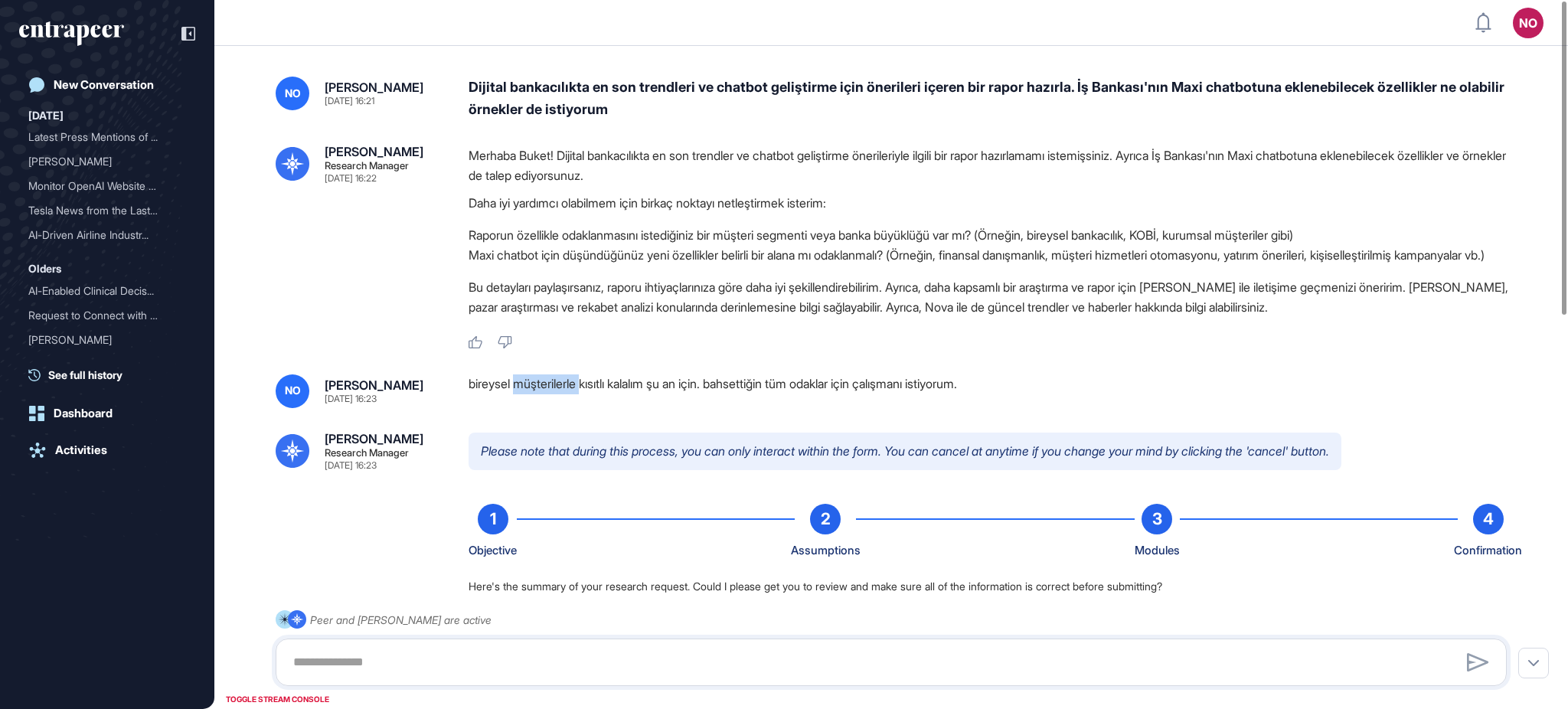
click at [565, 408] on div "bireysel müşterilerle kısıtlı kalalım şu an için. bahsettiğin tüm odaklar için …" at bounding box center [993, 392] width 1050 height 34
copy div "bireysel müşterilerle kısıtlı kalalım şu an için. bahsettiğin tüm odaklar için …"
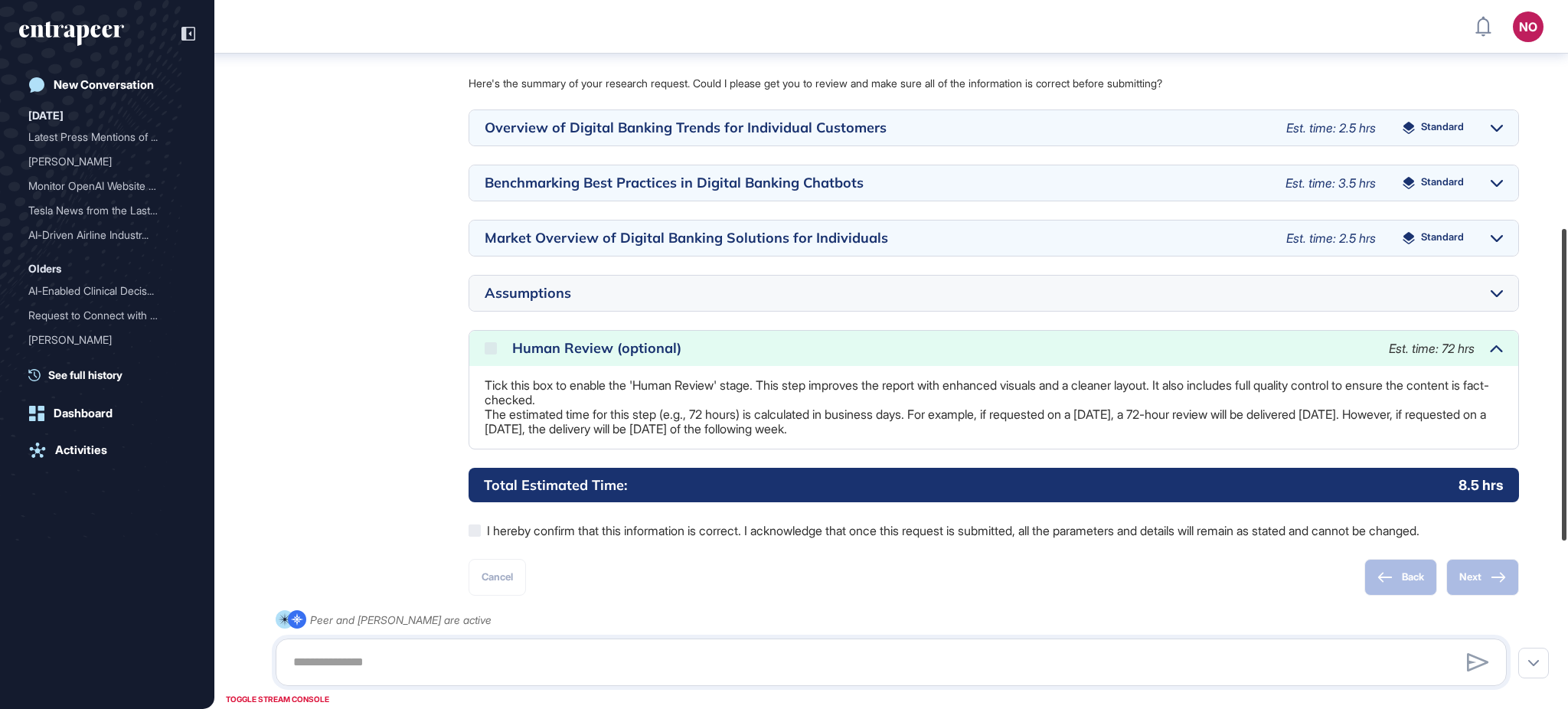
scroll to position [487, 0]
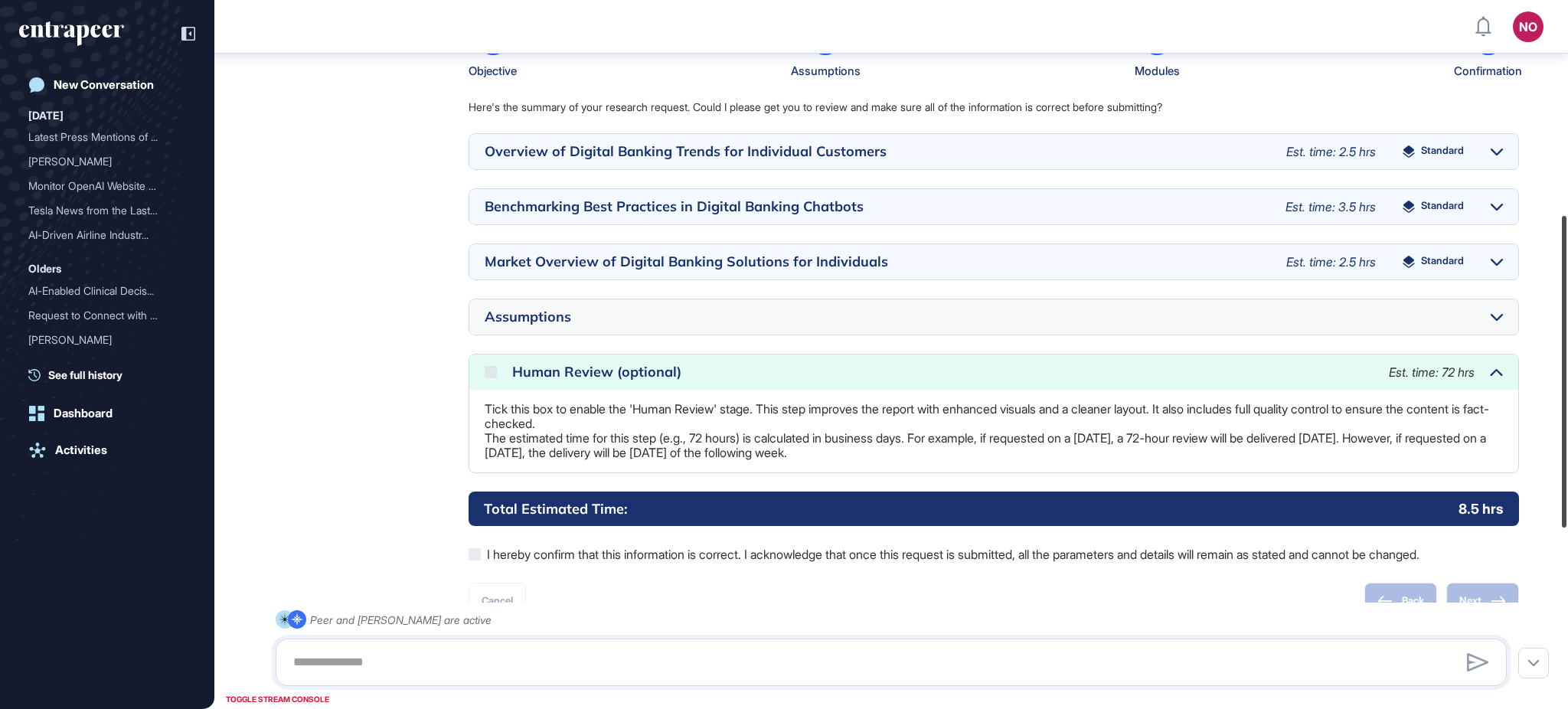
click at [1566, 496] on div at bounding box center [1564, 372] width 5 height 312
click at [1501, 321] on icon at bounding box center [1497, 318] width 12 height 8
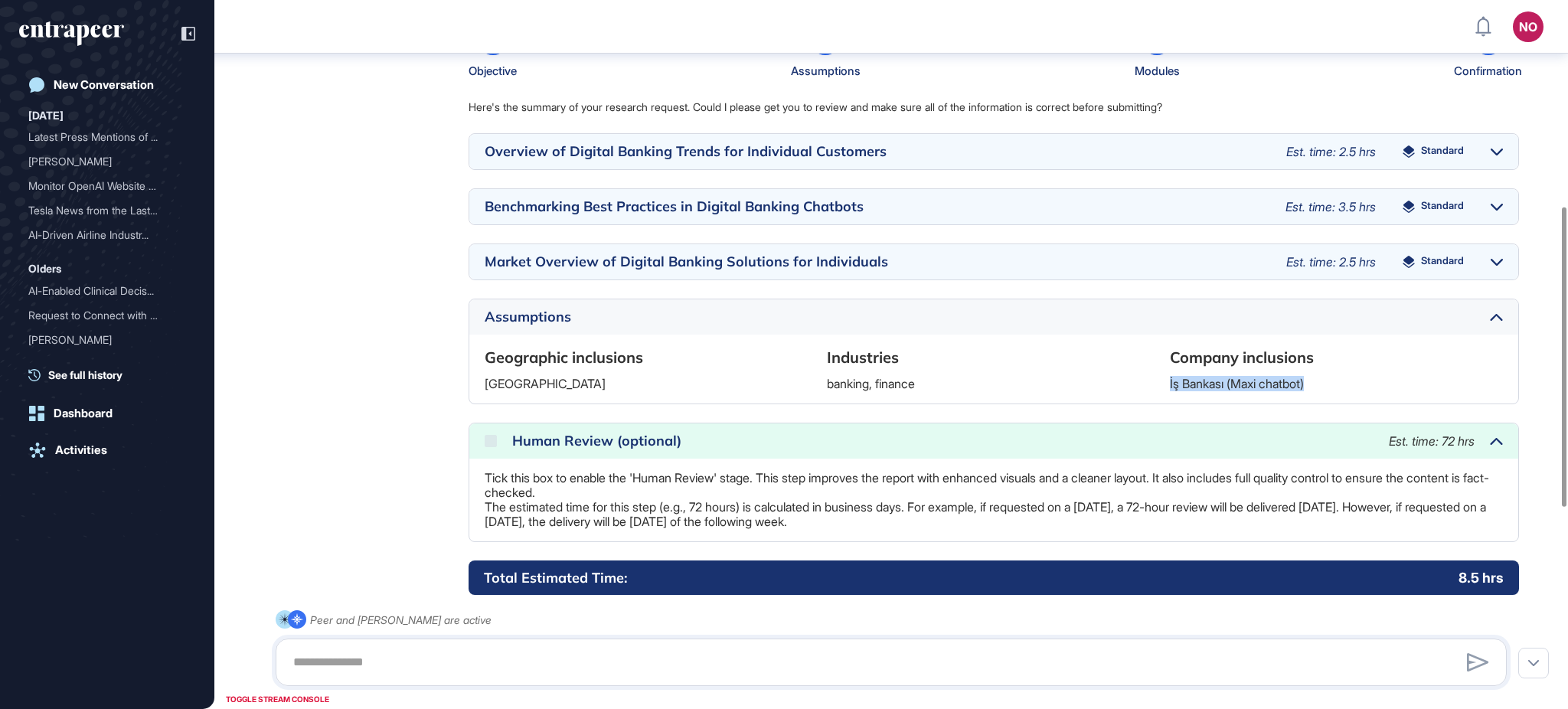
drag, startPoint x: 1168, startPoint y: 402, endPoint x: 1316, endPoint y: 402, distance: 148.0
click at [1316, 392] on div "Geographic inclusions Turkey Industries banking, finance Company inclusions İş …" at bounding box center [994, 368] width 1019 height 44
copy p "İş Bankası (Maxi chatbot)"
click at [352, 373] on div "Reese Research Manager Aug 20, 2025 16:23 Please note that during this process,…" at bounding box center [891, 334] width 1231 height 760
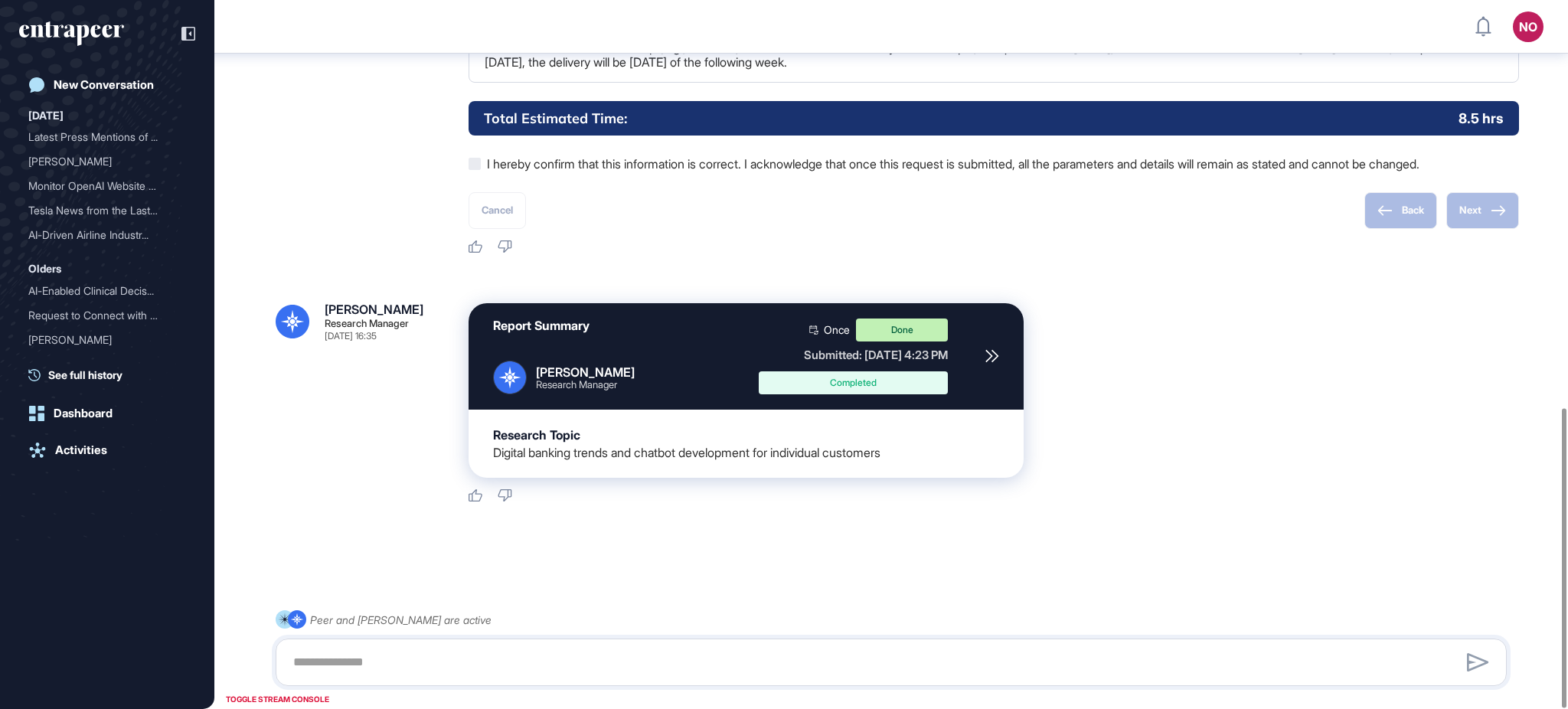
scroll to position [964, 0]
click at [993, 360] on icon at bounding box center [992, 356] width 14 height 14
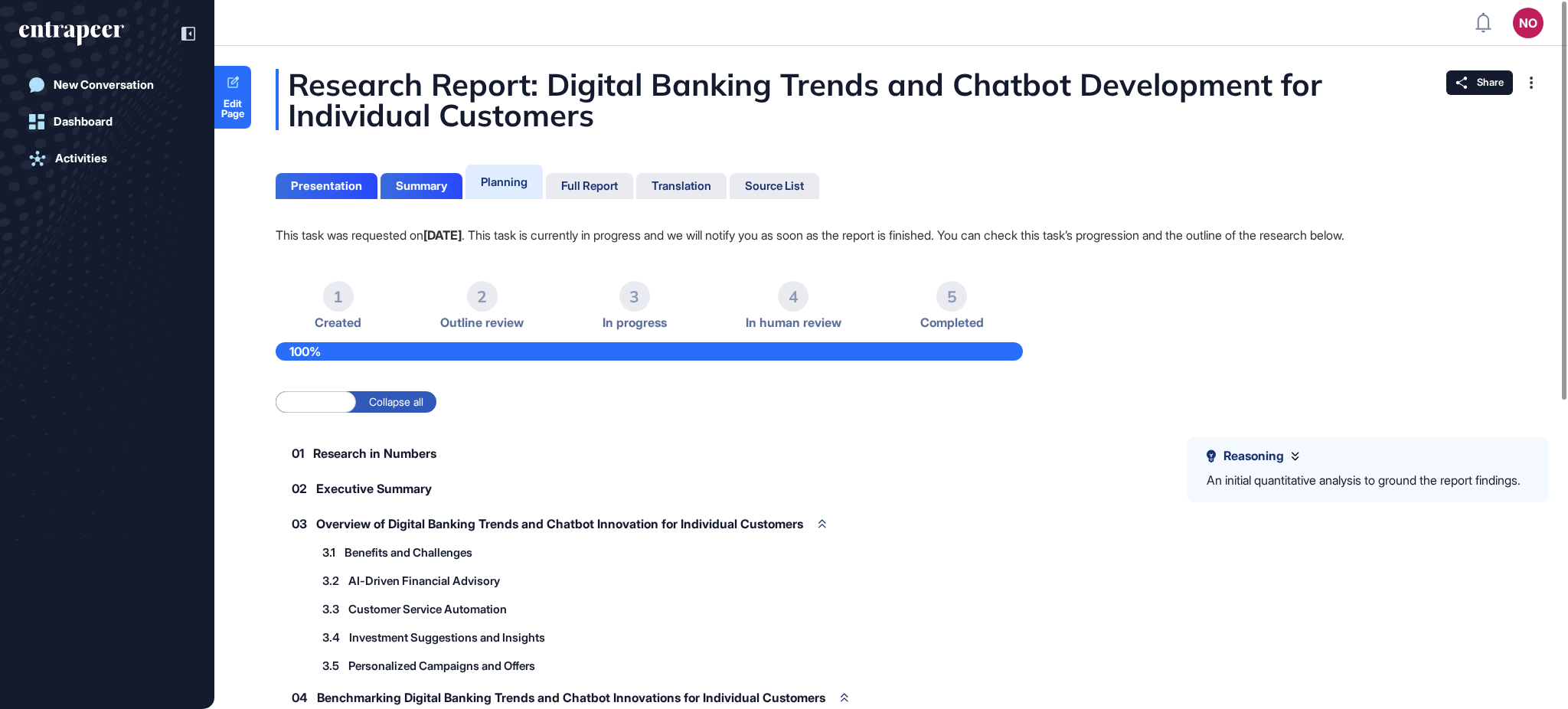
click at [1238, 348] on div "This task was requested on [DATE] . This task is currently in progress and we w…" at bounding box center [891, 707] width 1231 height 964
